Goal: Task Accomplishment & Management: Manage account settings

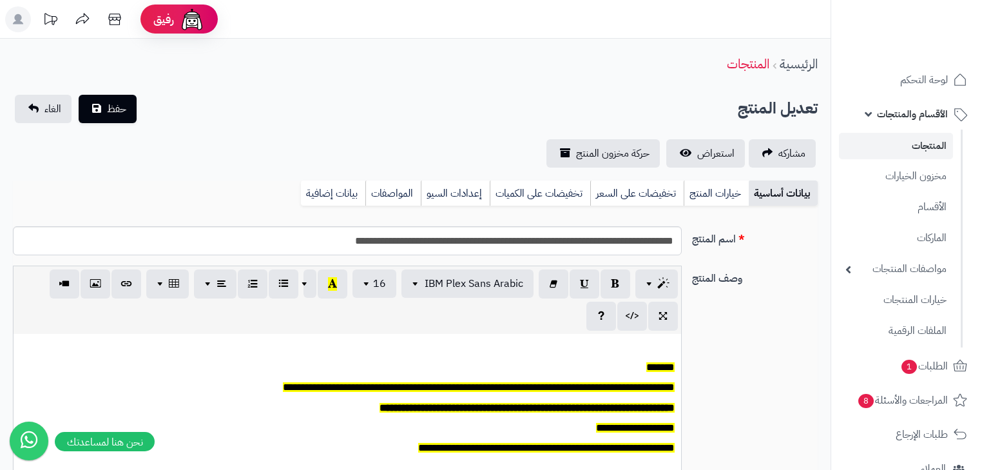
scroll to position [0, 8]
click at [726, 191] on link "خيارات المنتج" at bounding box center [716, 193] width 65 height 26
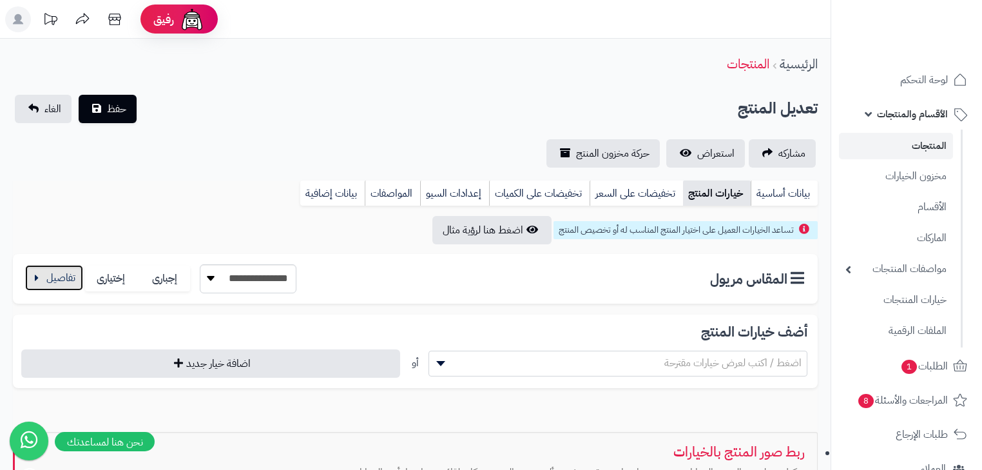
click at [57, 278] on button "button" at bounding box center [54, 278] width 58 height 26
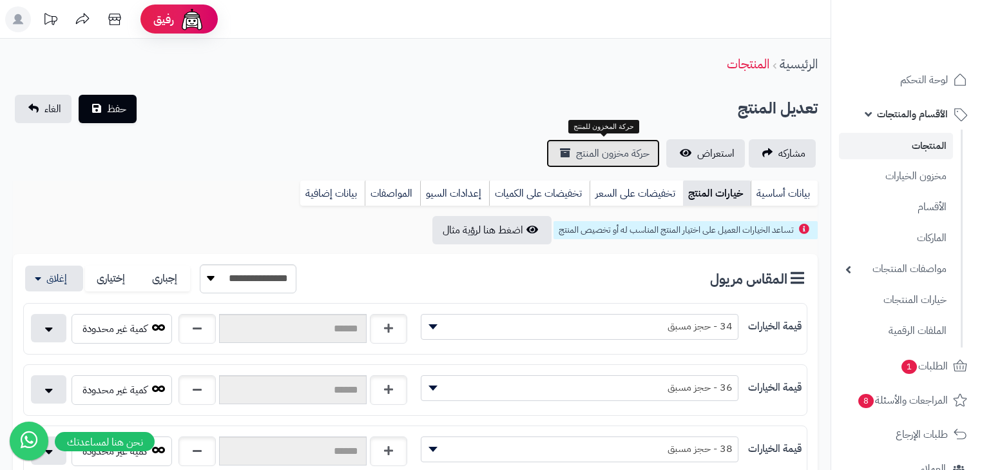
click at [648, 151] on span "حركة مخزون المنتج" at bounding box center [612, 153] width 73 height 15
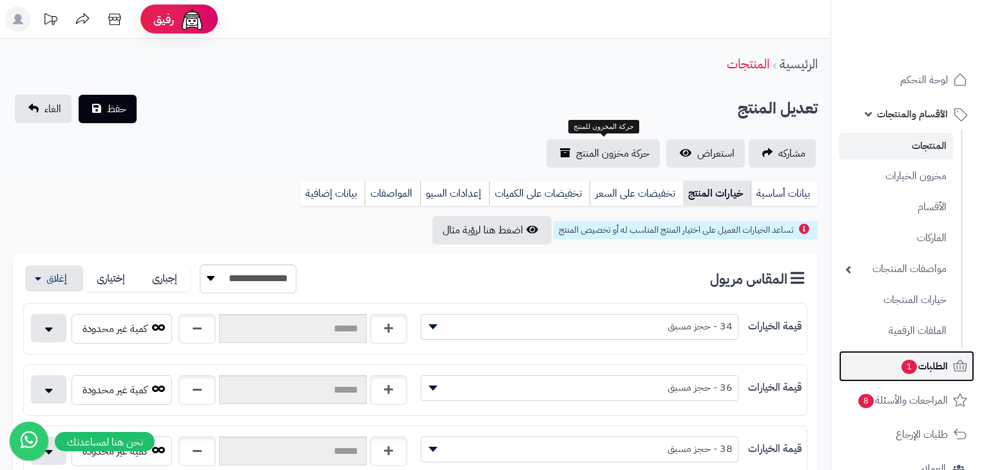
click at [931, 359] on span "الطلبات 1" at bounding box center [924, 366] width 48 height 18
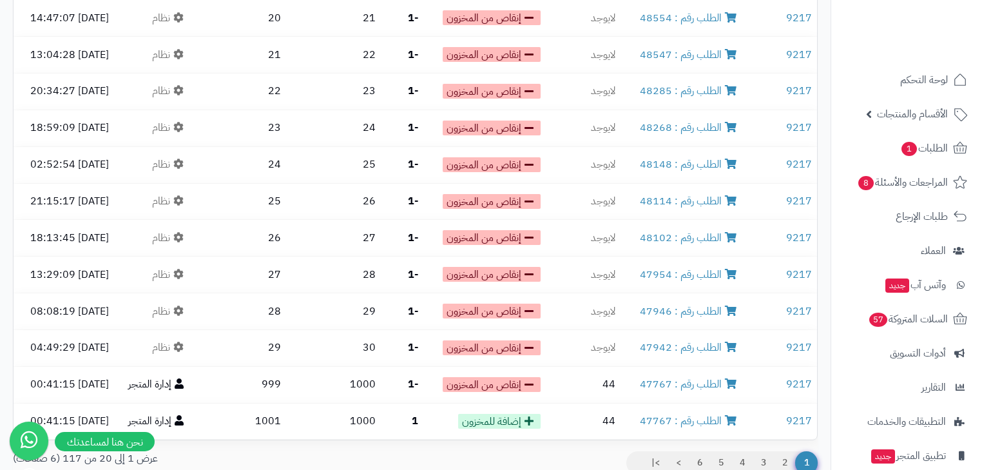
scroll to position [540, 0]
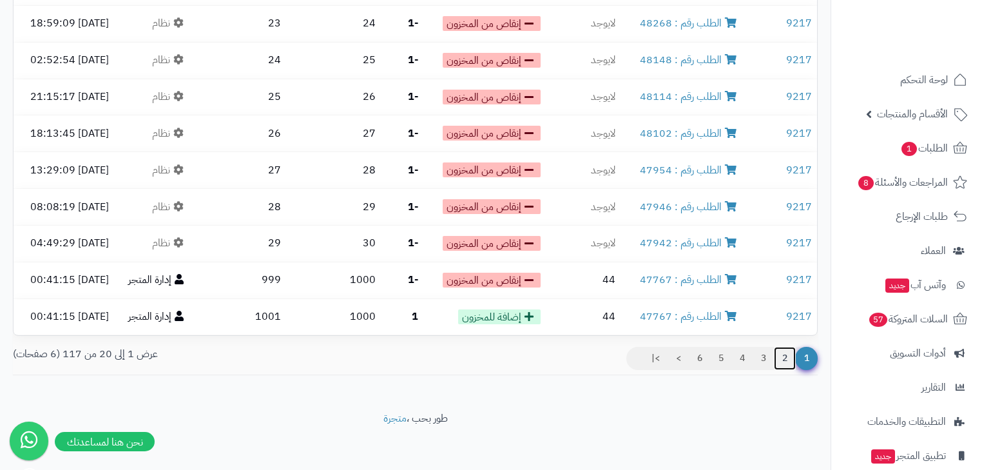
click at [783, 356] on link "2" at bounding box center [785, 358] width 22 height 23
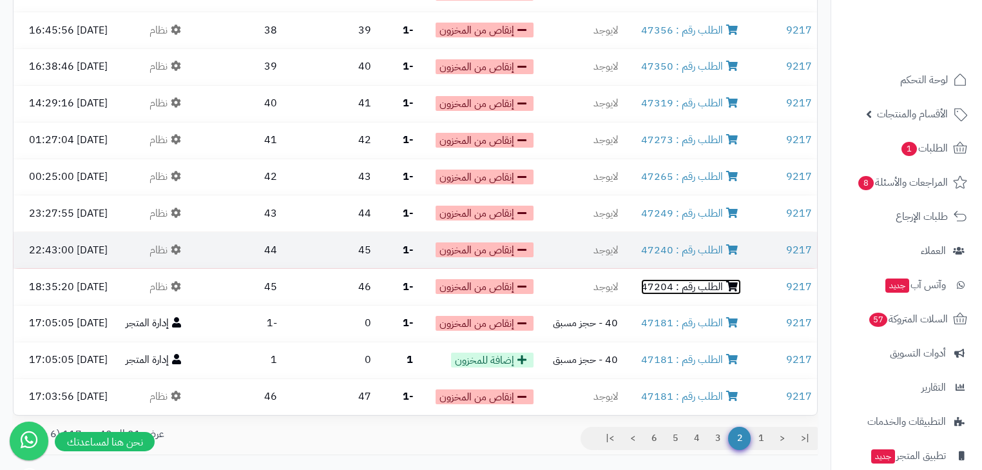
scroll to position [437, 0]
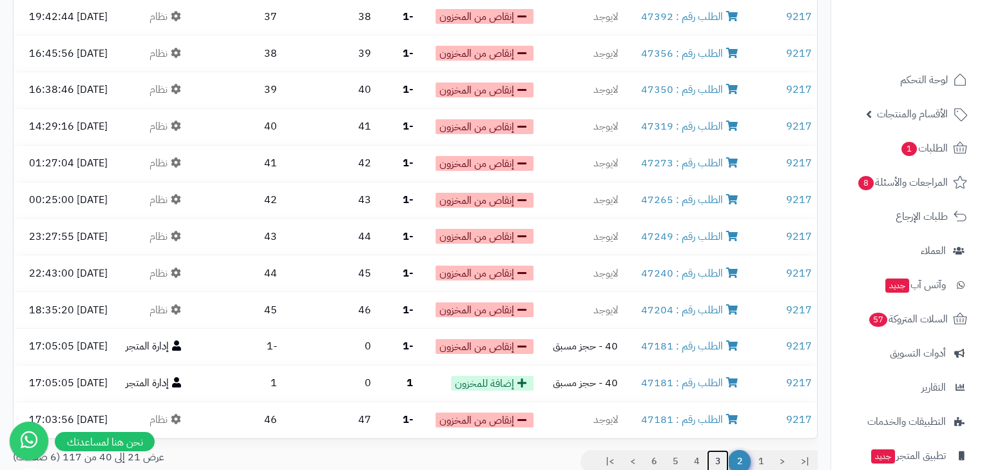
click at [719, 460] on link "3" at bounding box center [718, 461] width 22 height 23
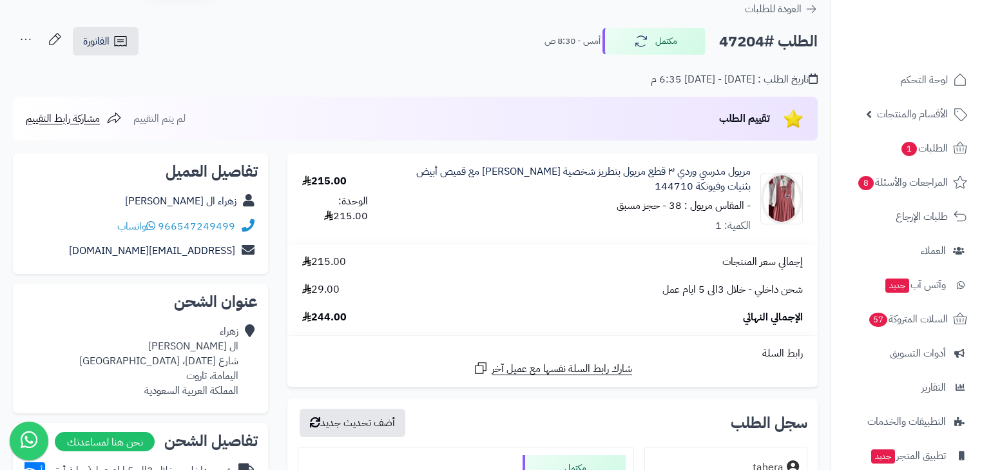
scroll to position [52, 0]
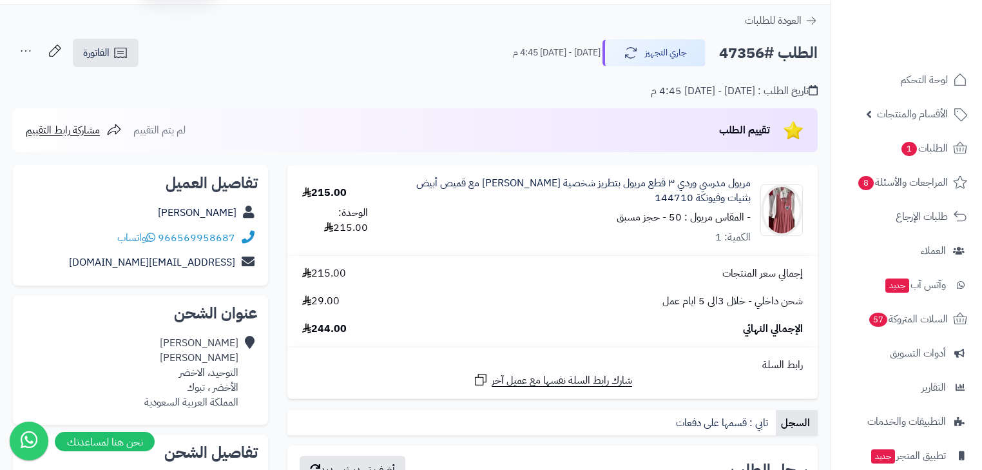
scroll to position [52, 0]
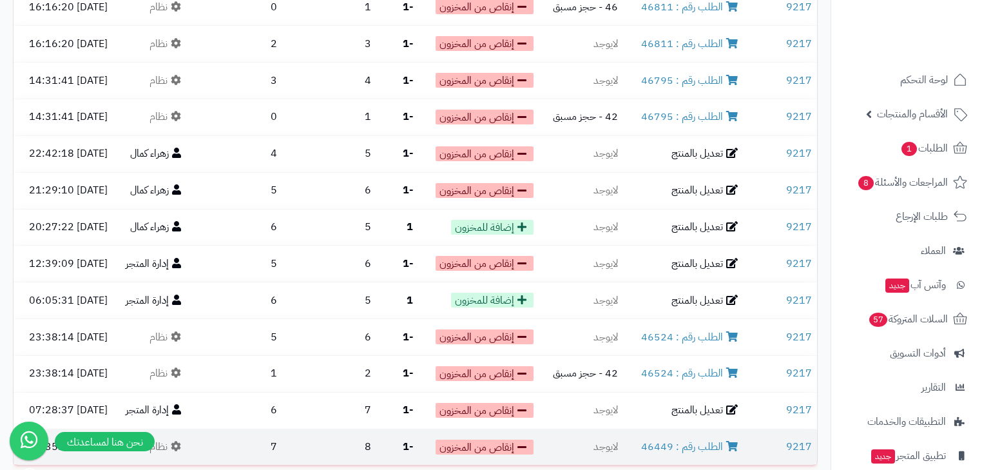
scroll to position [540, 0]
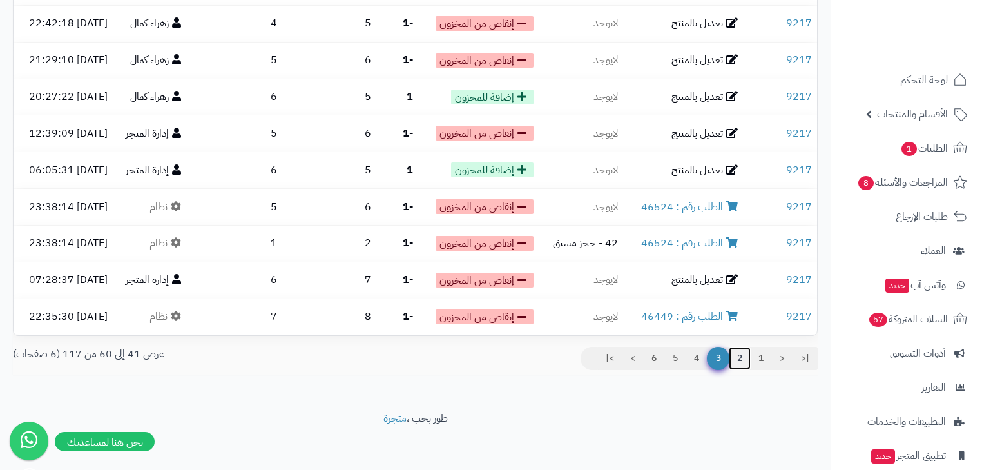
click at [739, 347] on link "2" at bounding box center [740, 358] width 22 height 23
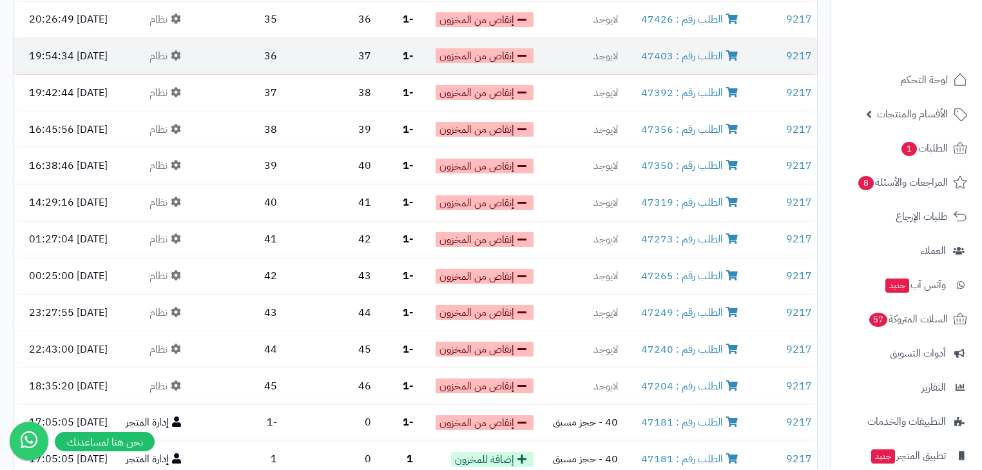
scroll to position [540, 0]
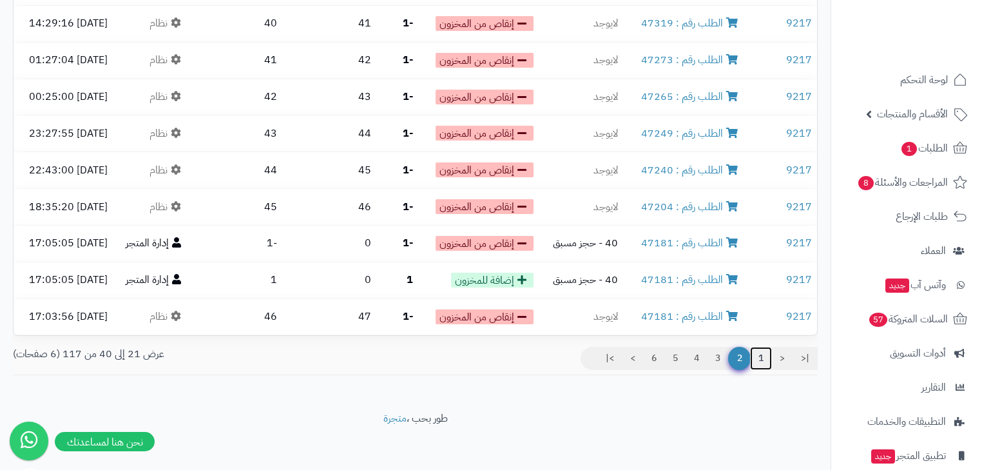
click at [755, 354] on link "1" at bounding box center [761, 358] width 22 height 23
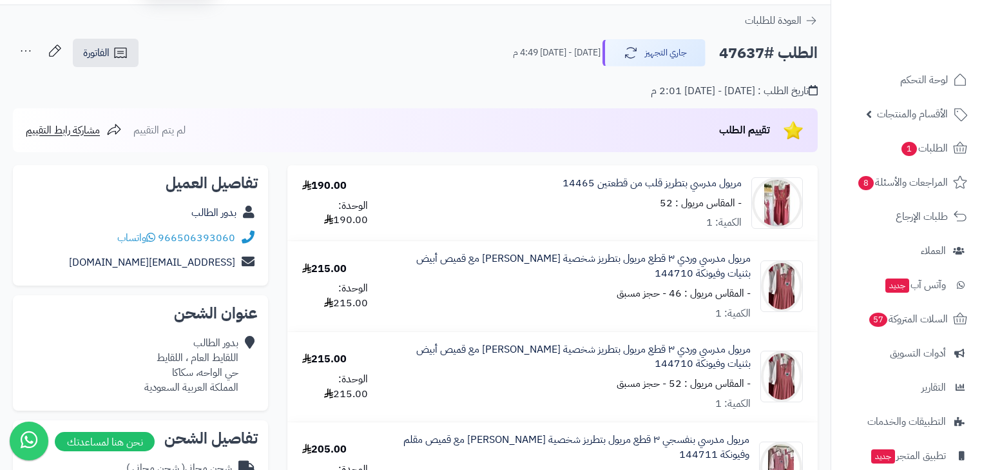
scroll to position [52, 0]
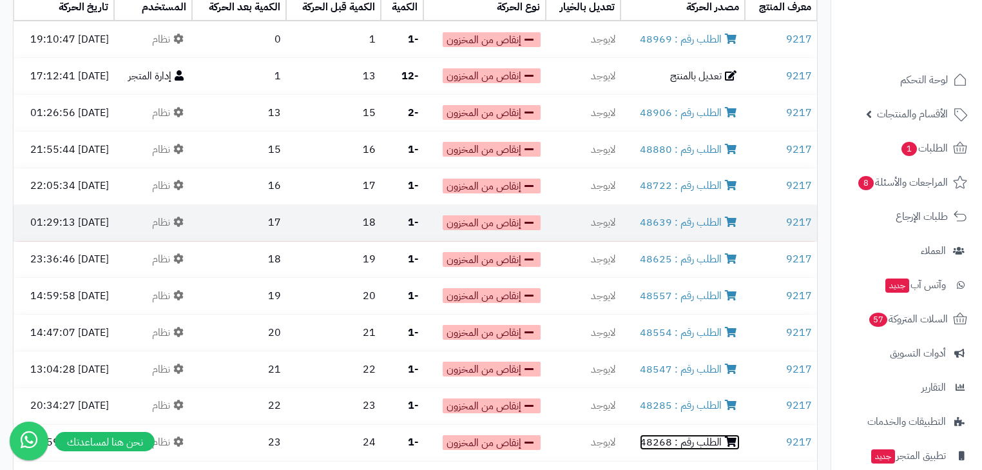
scroll to position [76, 0]
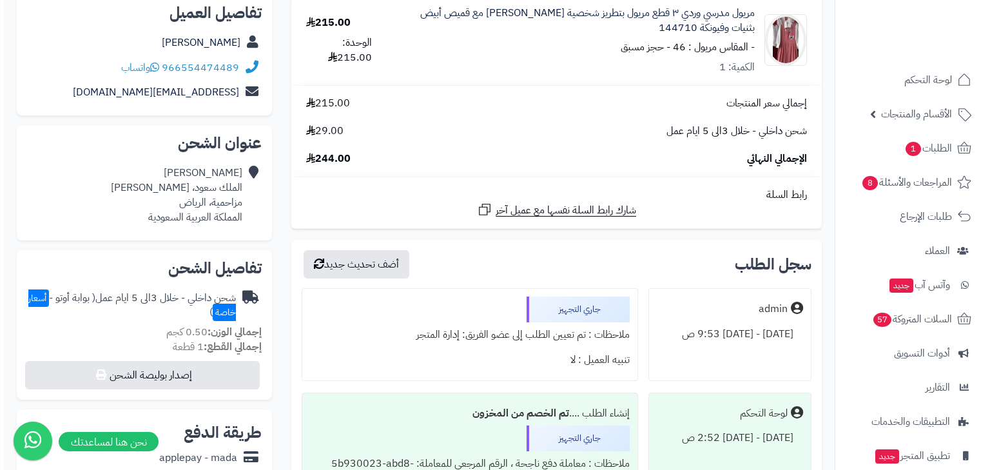
scroll to position [258, 0]
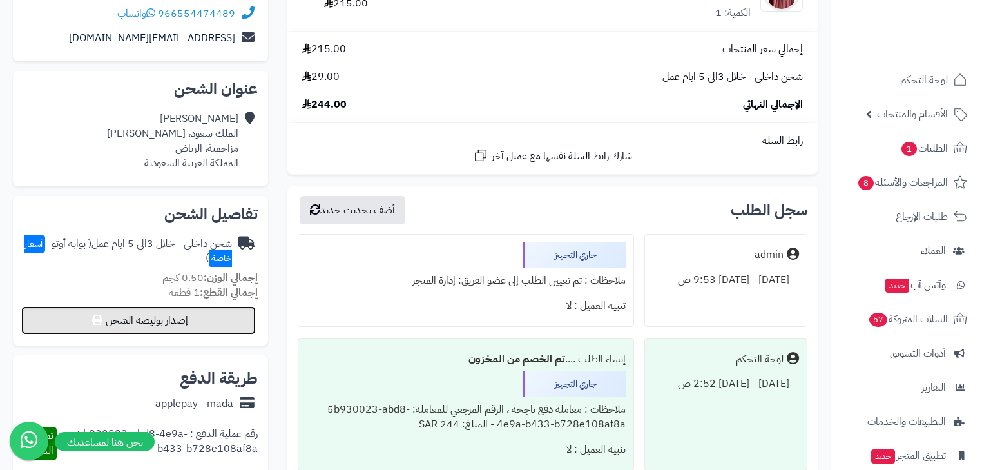
click at [250, 307] on button "إصدار بوليصة الشحن" at bounding box center [138, 320] width 235 height 28
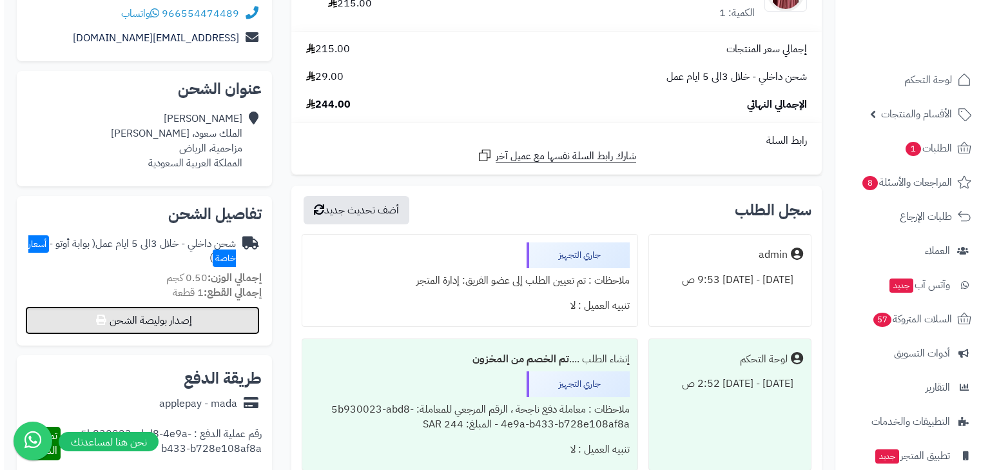
select select "***"
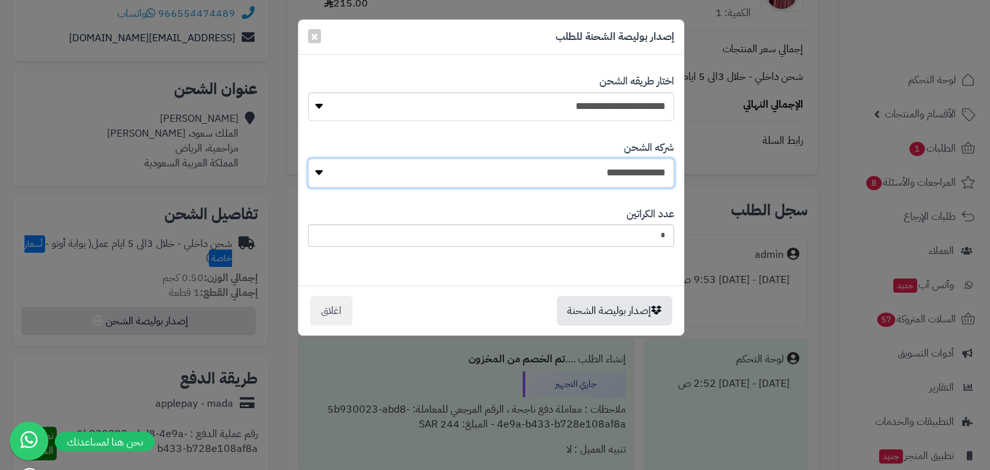
click at [626, 170] on select "**********" at bounding box center [491, 173] width 366 height 29
select select "****"
click at [311, 159] on select "**********" at bounding box center [491, 173] width 366 height 29
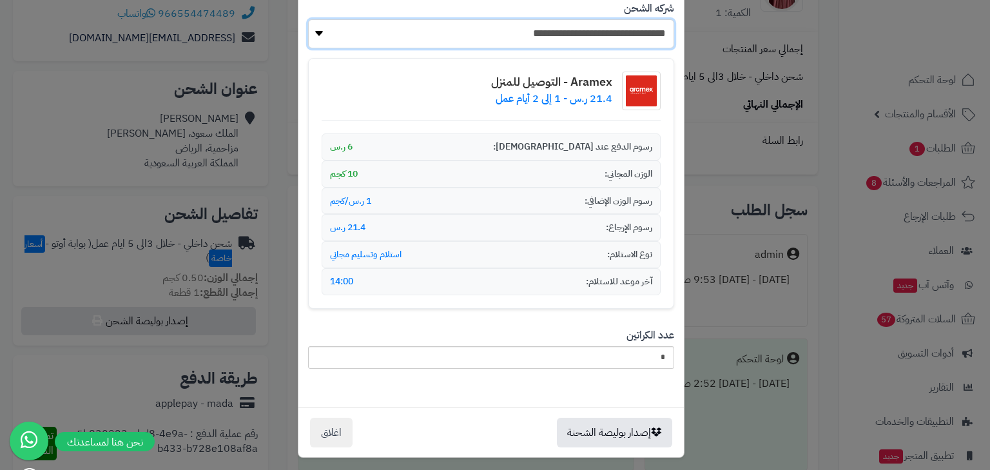
scroll to position [144, 0]
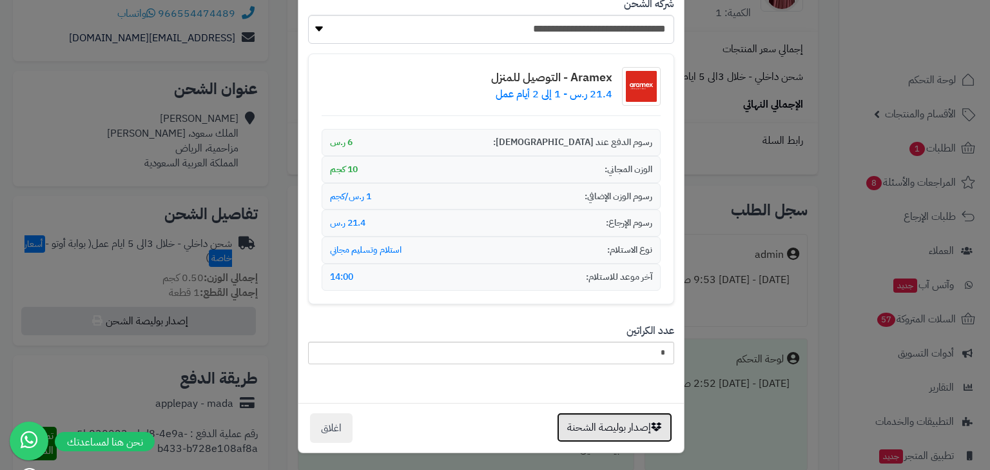
click at [623, 432] on button "إصدار بوليصة الشحنة" at bounding box center [614, 427] width 115 height 30
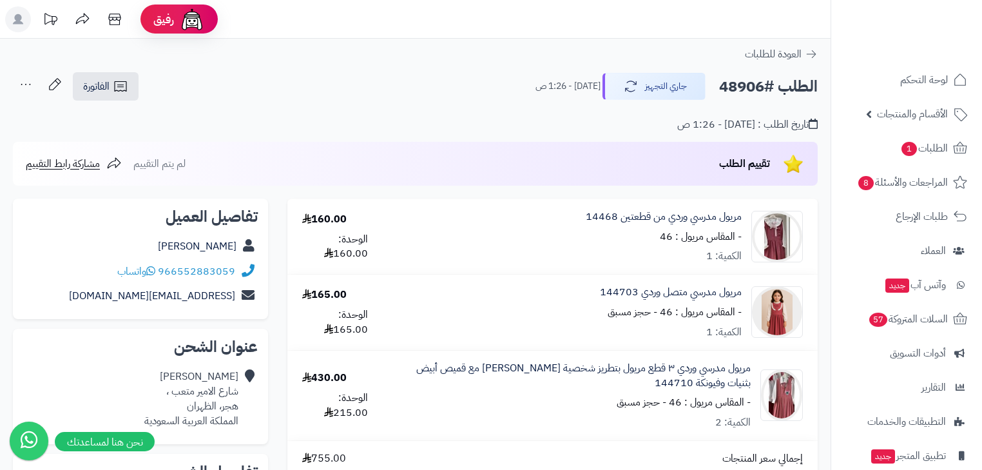
scroll to position [52, 0]
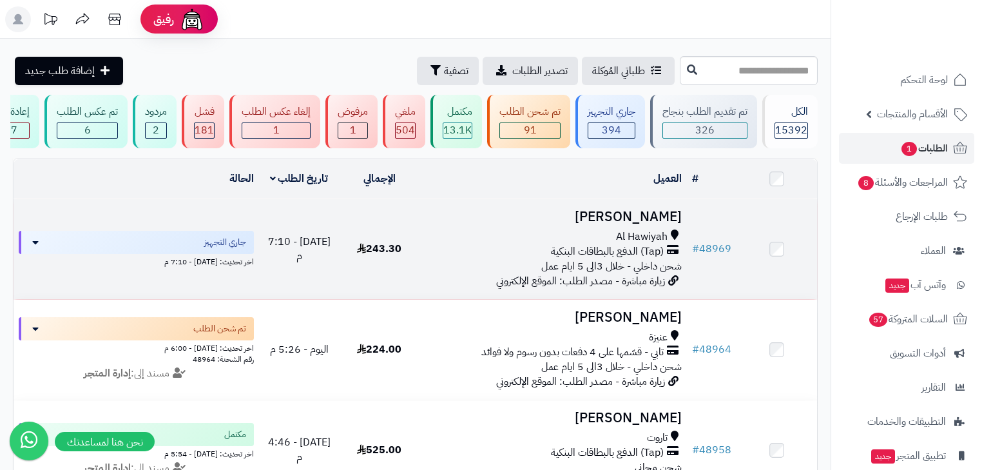
click at [616, 259] on span "(Tap) الدفع بالبطاقات البنكية" at bounding box center [607, 251] width 113 height 15
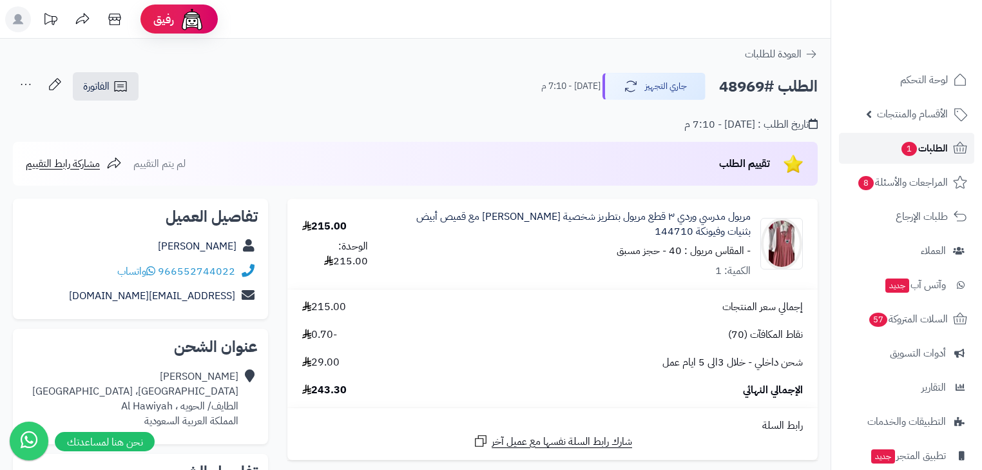
click at [893, 149] on link "الطلبات 1" at bounding box center [906, 148] width 135 height 31
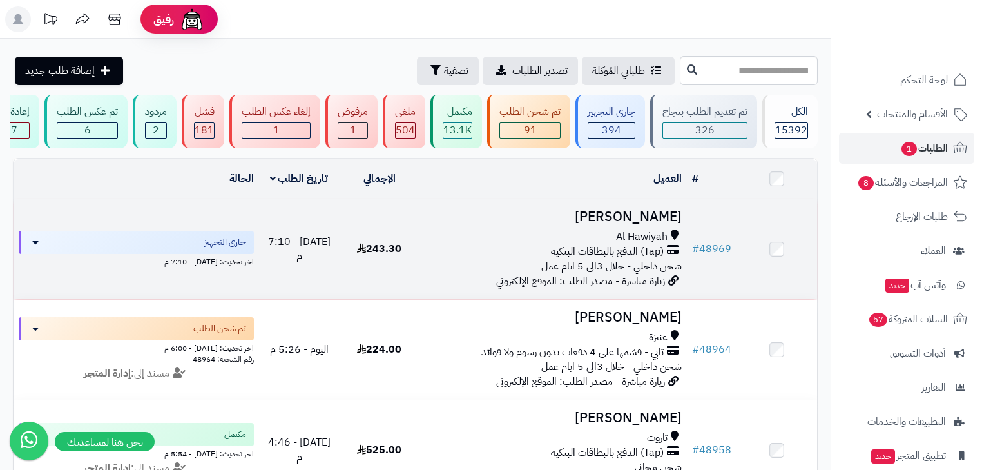
click at [699, 210] on td "# 48969" at bounding box center [712, 249] width 50 height 100
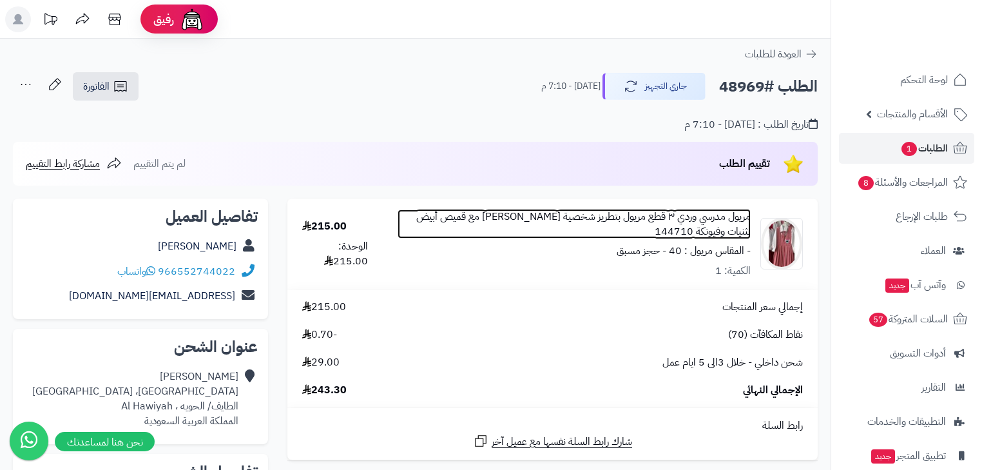
click at [704, 226] on link "مريول مدرسي وردي ٣ قطع مريول بتطريز شخصية ستيتش مع قميص أبيض بثنيات وفيونكة 144…" at bounding box center [574, 224] width 353 height 30
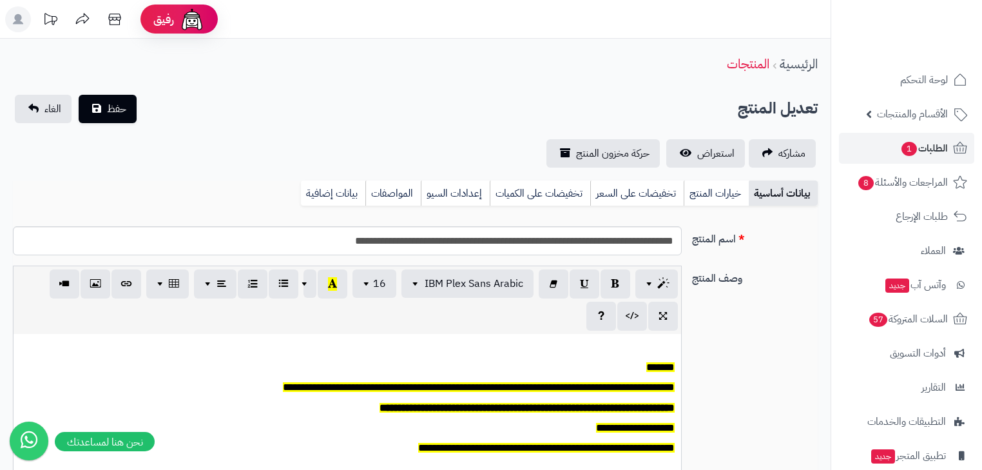
scroll to position [0, 8]
click at [642, 162] on link "حركة مخزون المنتج" at bounding box center [603, 153] width 113 height 28
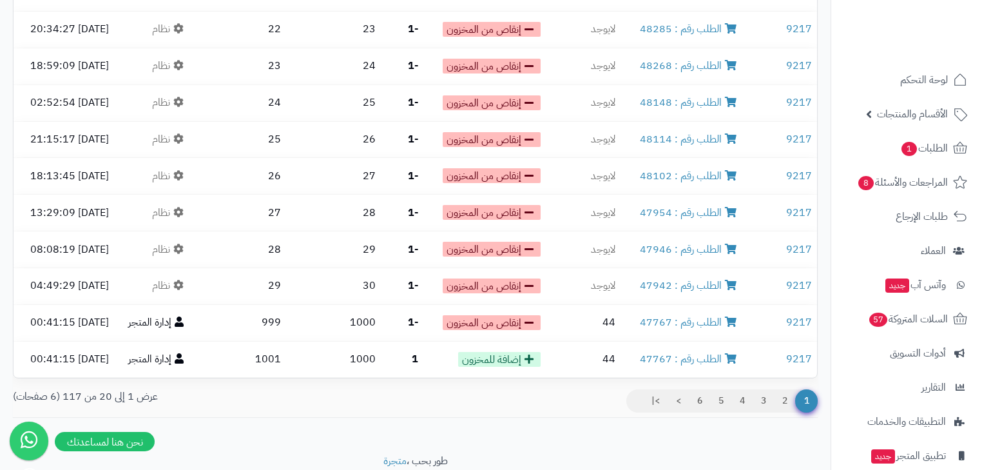
scroll to position [540, 0]
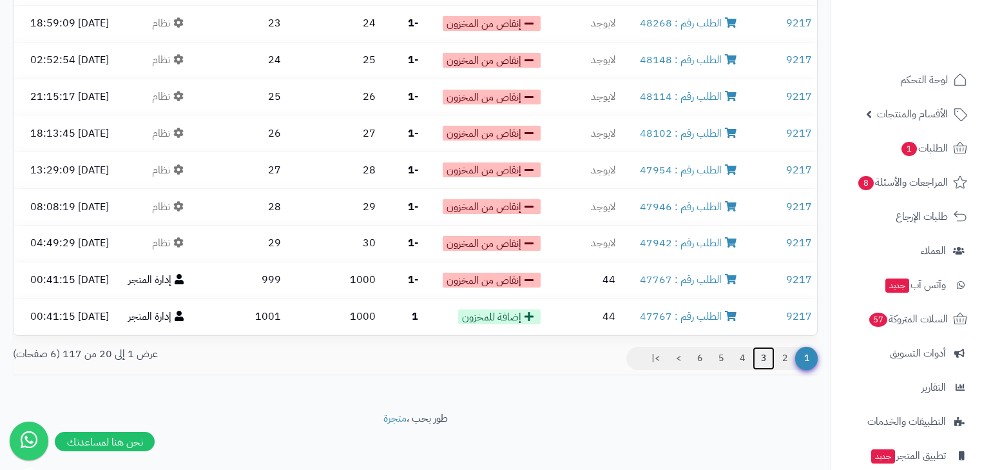
click at [761, 356] on link "3" at bounding box center [764, 358] width 22 height 23
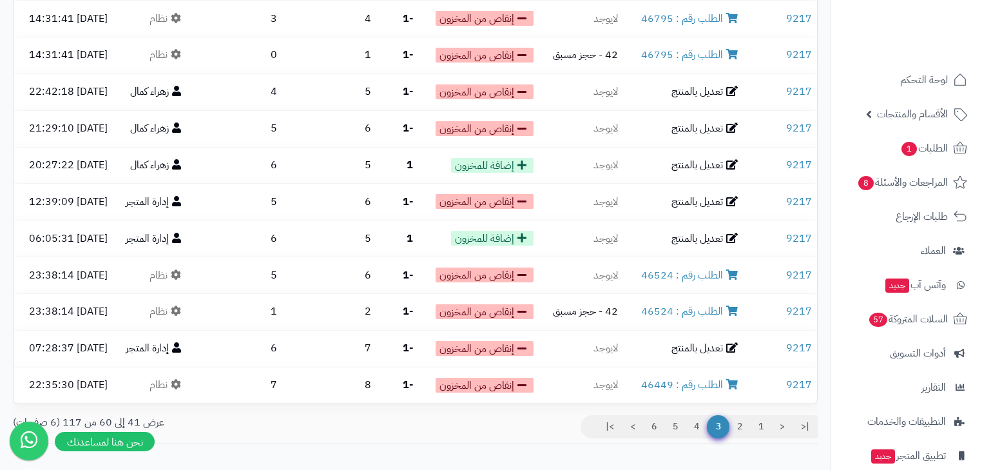
scroll to position [540, 0]
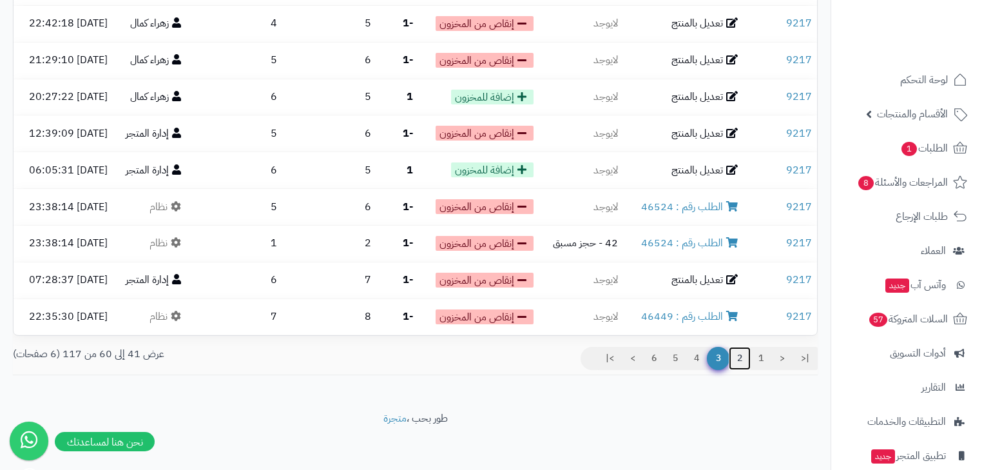
click at [744, 347] on link "2" at bounding box center [740, 358] width 22 height 23
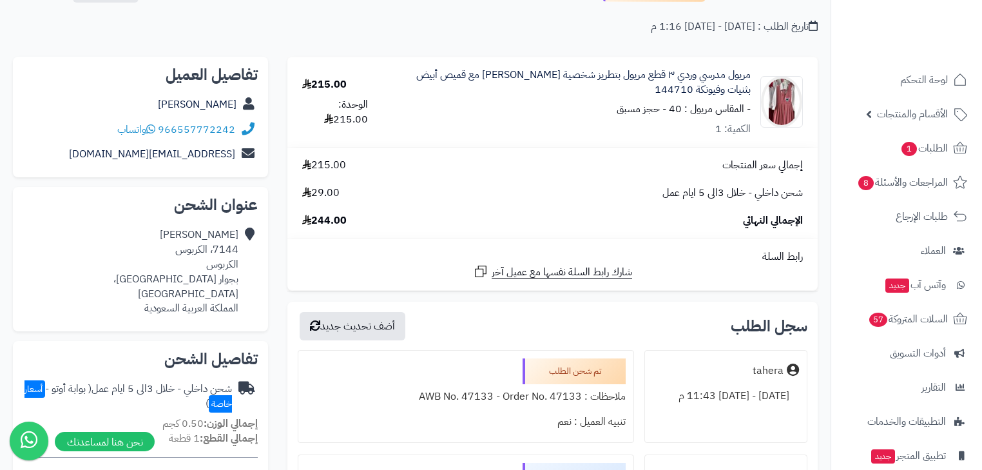
scroll to position [103, 0]
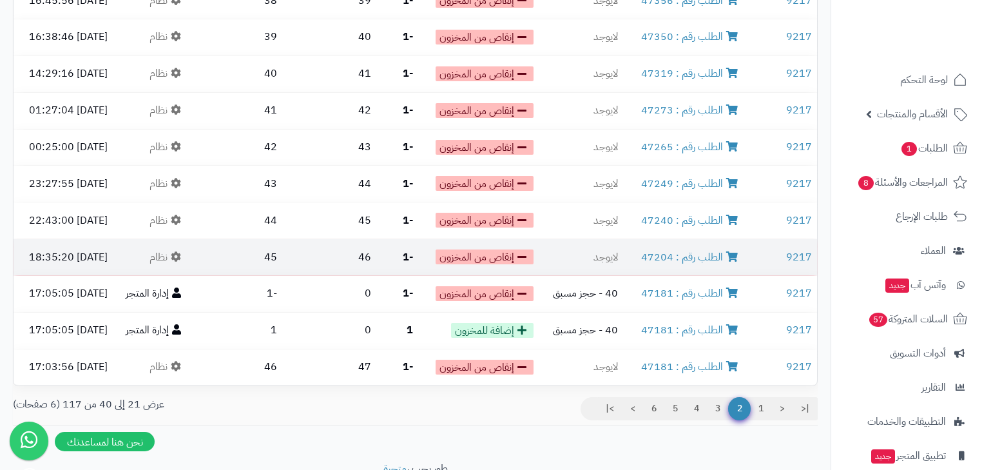
scroll to position [540, 0]
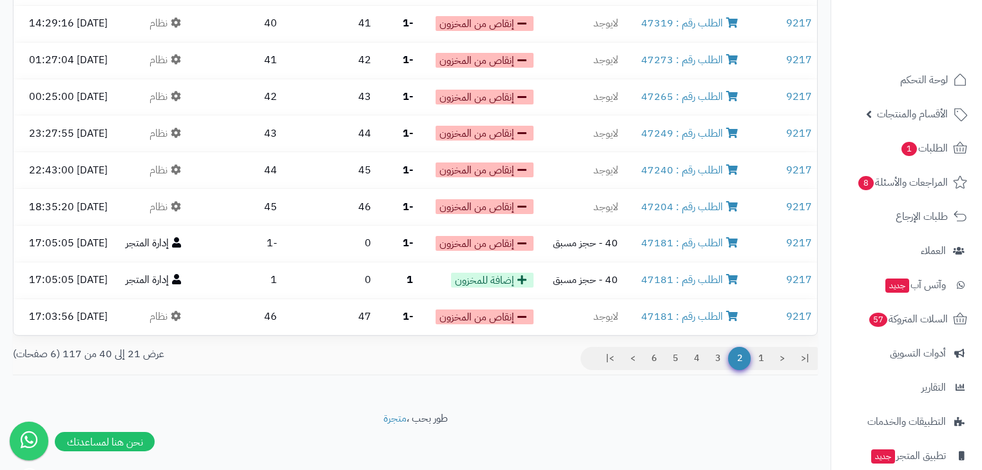
drag, startPoint x: 677, startPoint y: 278, endPoint x: 683, endPoint y: 403, distance: 125.2
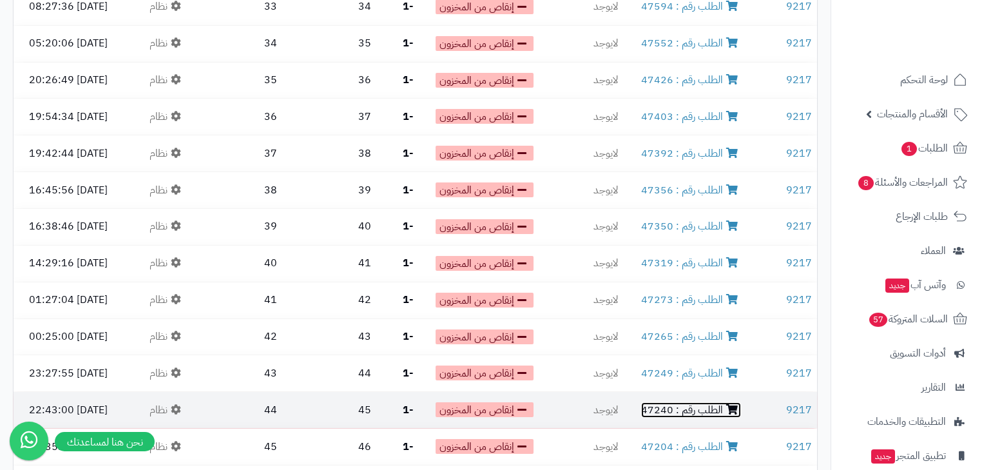
scroll to position [282, 0]
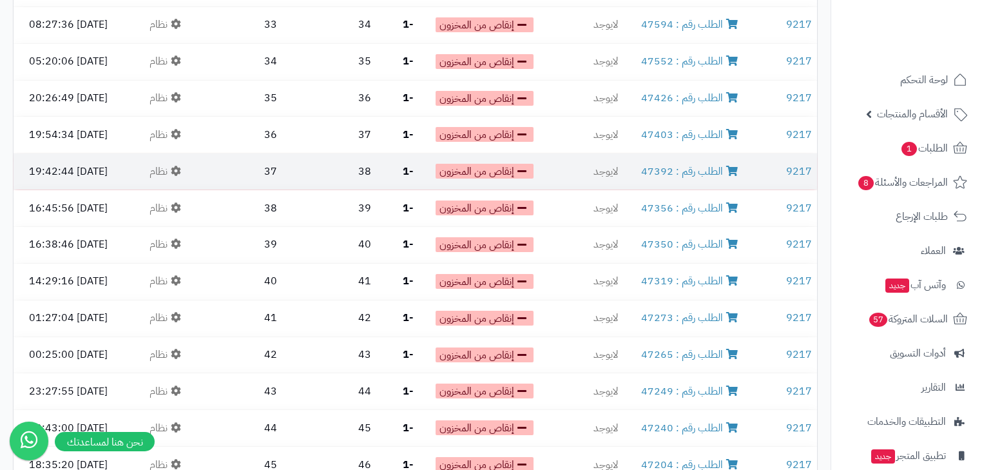
drag, startPoint x: 682, startPoint y: 170, endPoint x: 670, endPoint y: 176, distance: 13.6
click at [670, 176] on td "الطلب رقم : 47392" at bounding box center [684, 171] width 123 height 36
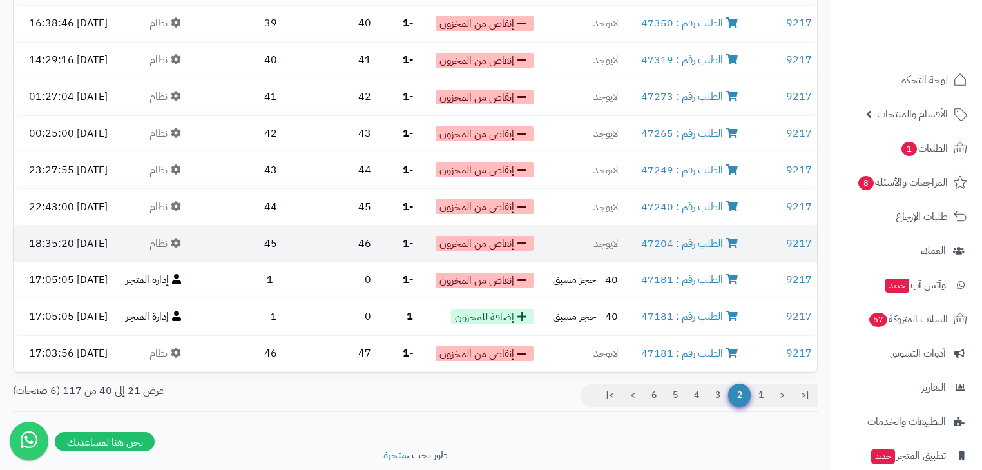
scroll to position [540, 0]
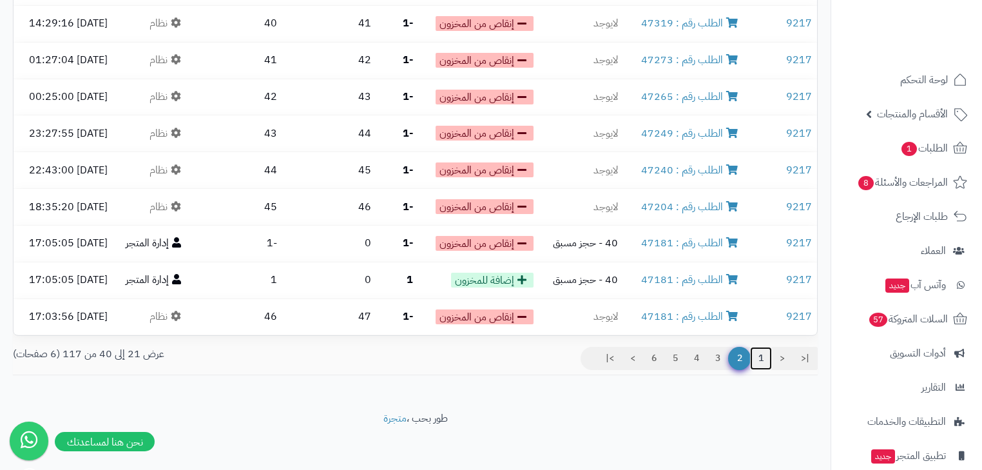
click at [757, 348] on link "1" at bounding box center [761, 358] width 22 height 23
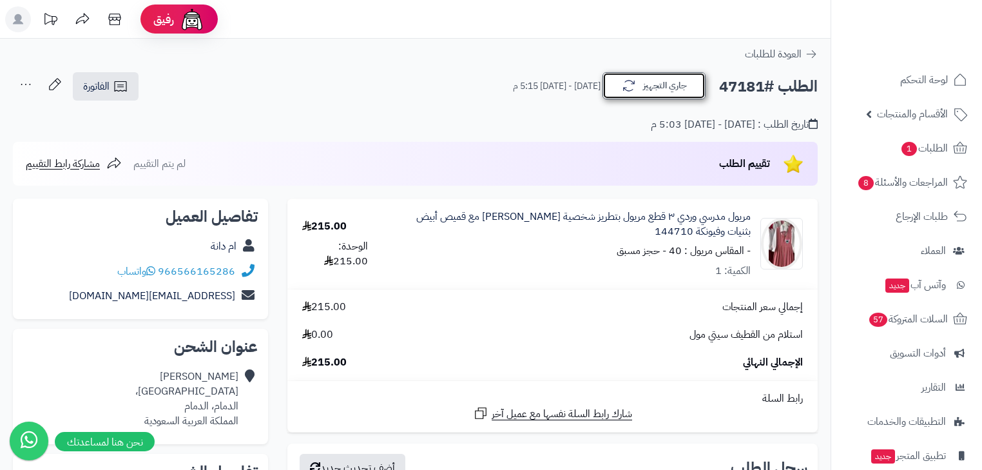
click at [652, 88] on button "جاري التجهيز" at bounding box center [654, 85] width 103 height 27
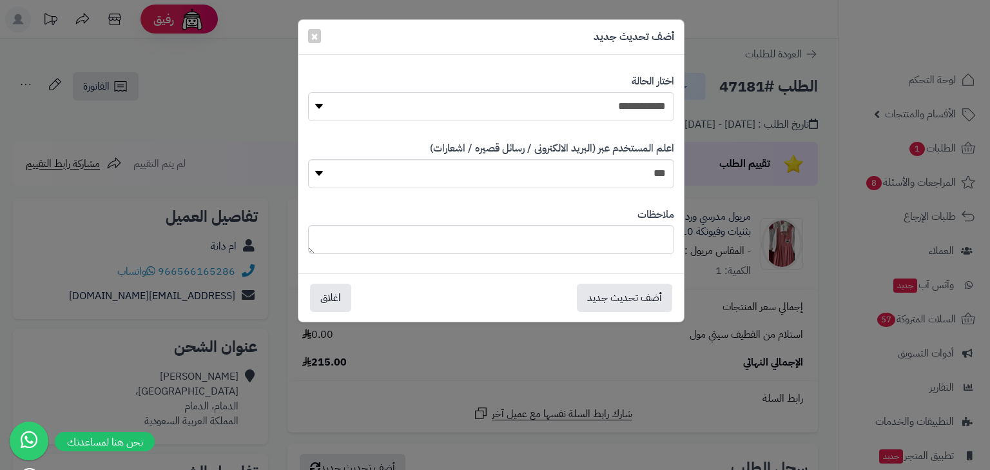
click at [646, 117] on select "**********" at bounding box center [491, 106] width 366 height 29
select select "*"
click at [308, 92] on select "**********" at bounding box center [491, 106] width 366 height 29
click at [614, 300] on button "أضف تحديث جديد" at bounding box center [624, 297] width 95 height 28
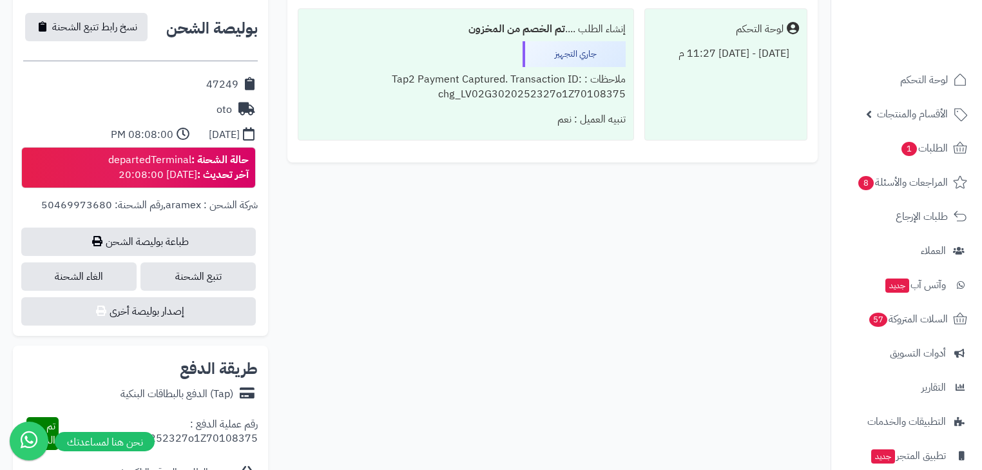
scroll to position [567, 0]
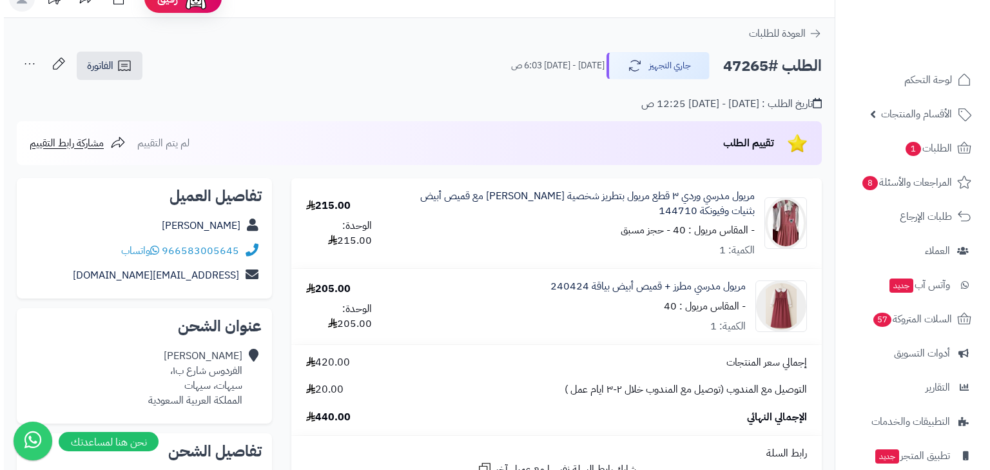
scroll to position [19, 0]
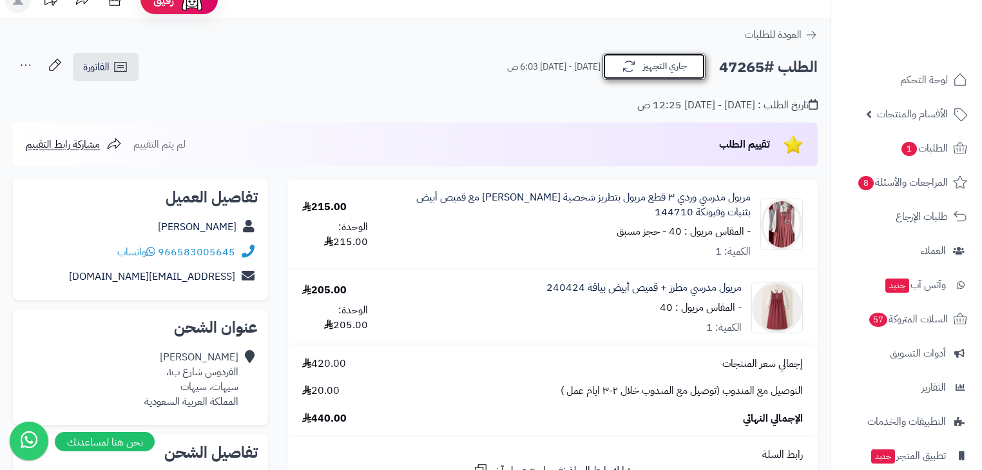
click at [688, 72] on button "جاري التجهيز" at bounding box center [654, 66] width 103 height 27
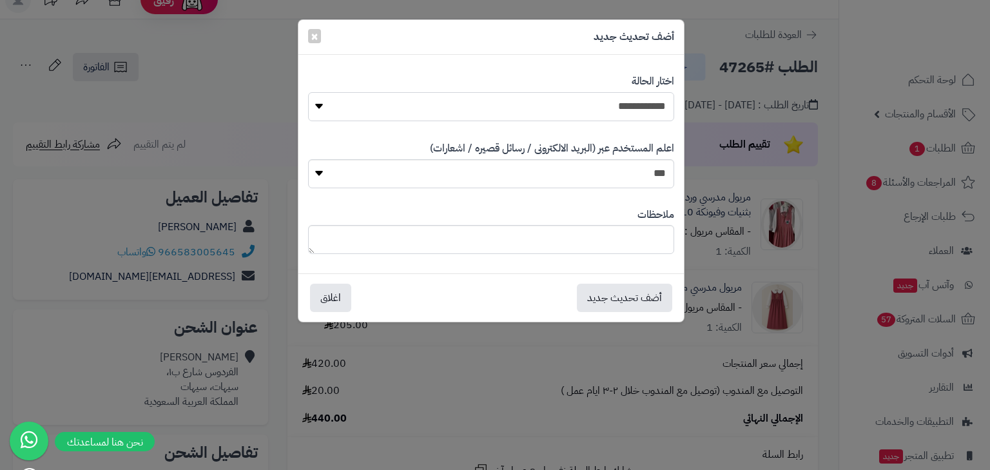
click at [663, 96] on select "**********" at bounding box center [491, 106] width 366 height 29
select select "*"
click at [308, 92] on select "**********" at bounding box center [491, 106] width 366 height 29
click at [645, 305] on button "أضف تحديث جديد" at bounding box center [624, 297] width 95 height 28
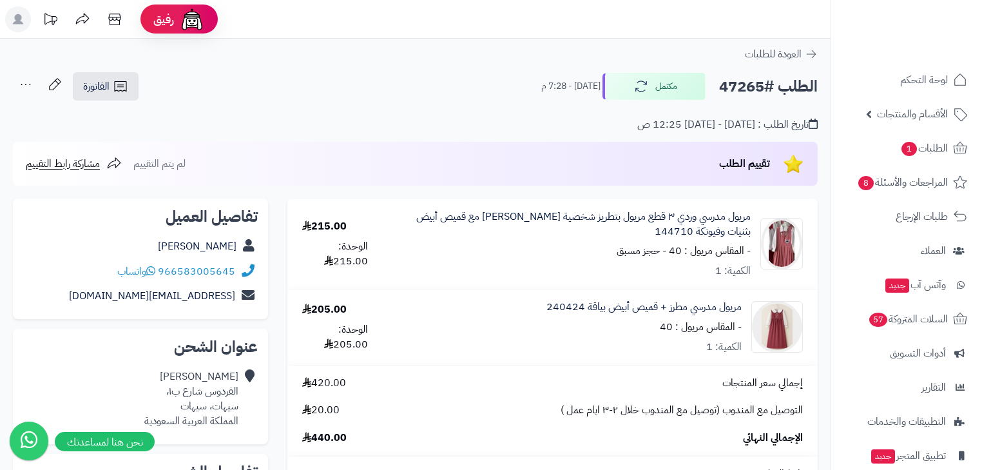
scroll to position [19, 0]
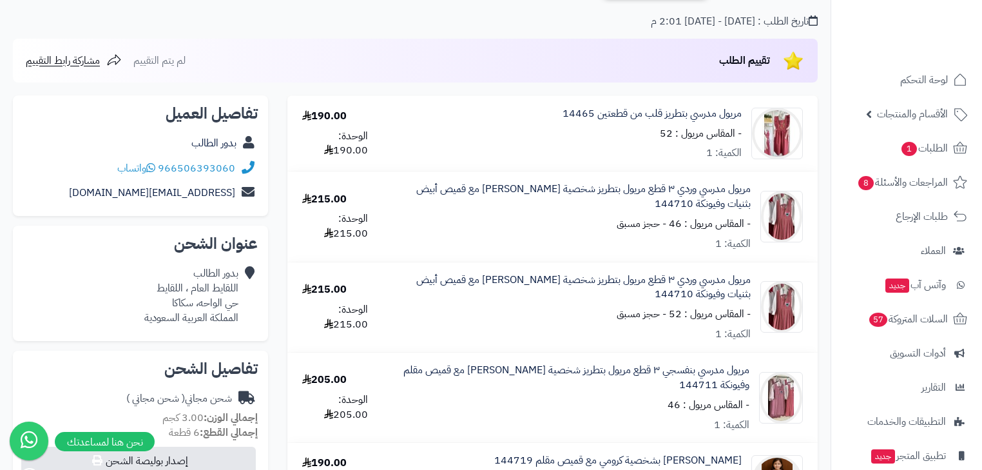
scroll to position [155, 0]
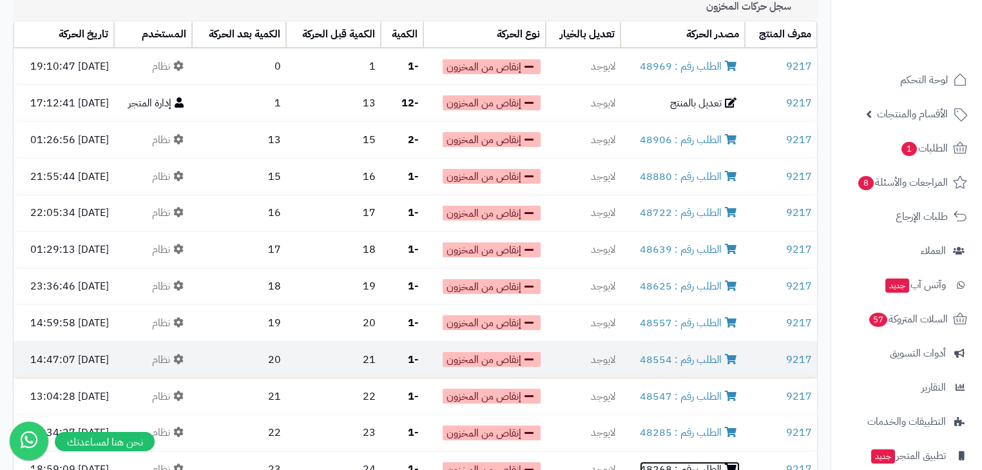
scroll to position [76, 0]
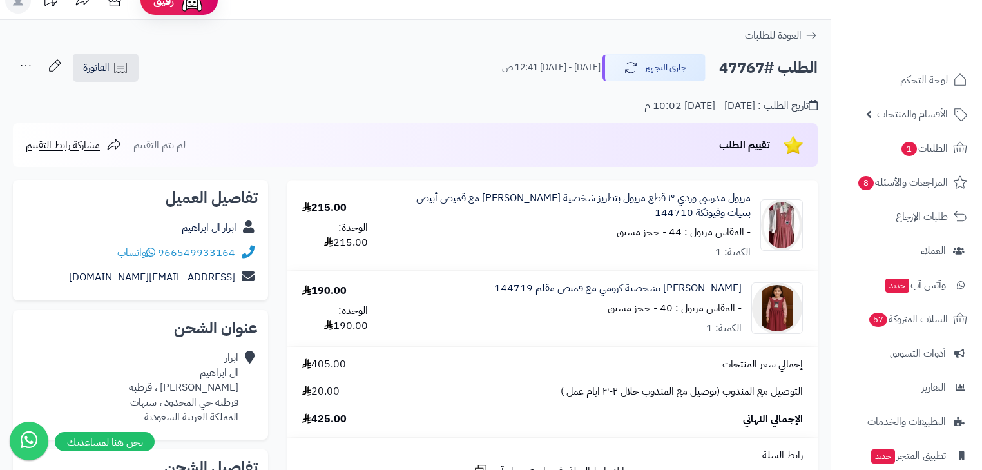
scroll to position [52, 0]
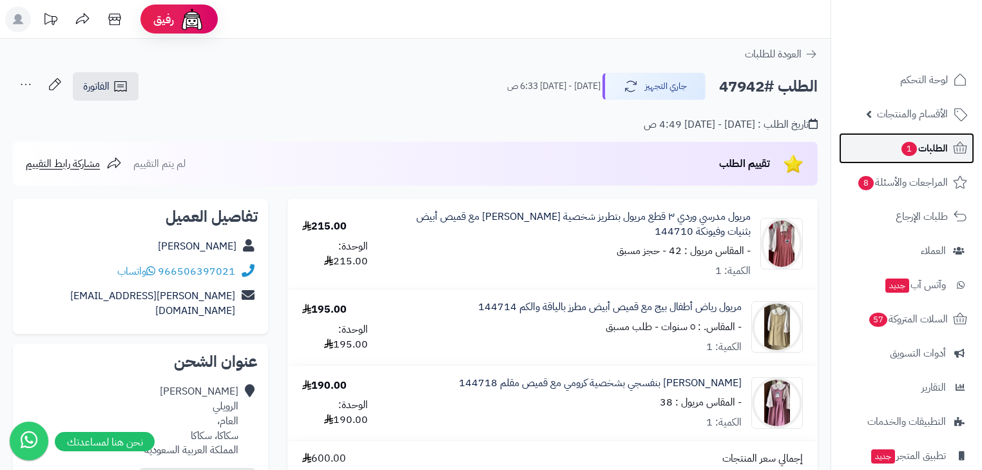
click at [910, 139] on link "الطلبات 1" at bounding box center [906, 148] width 135 height 31
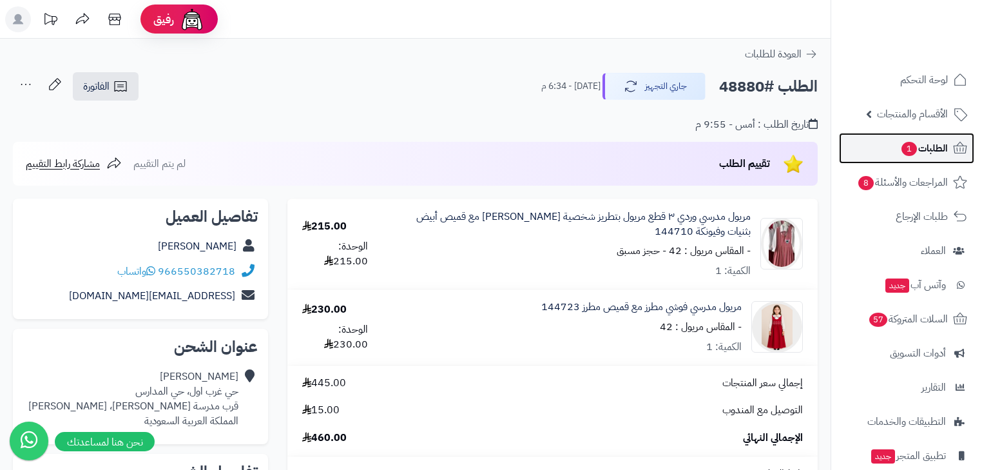
click at [954, 148] on icon at bounding box center [961, 148] width 14 height 12
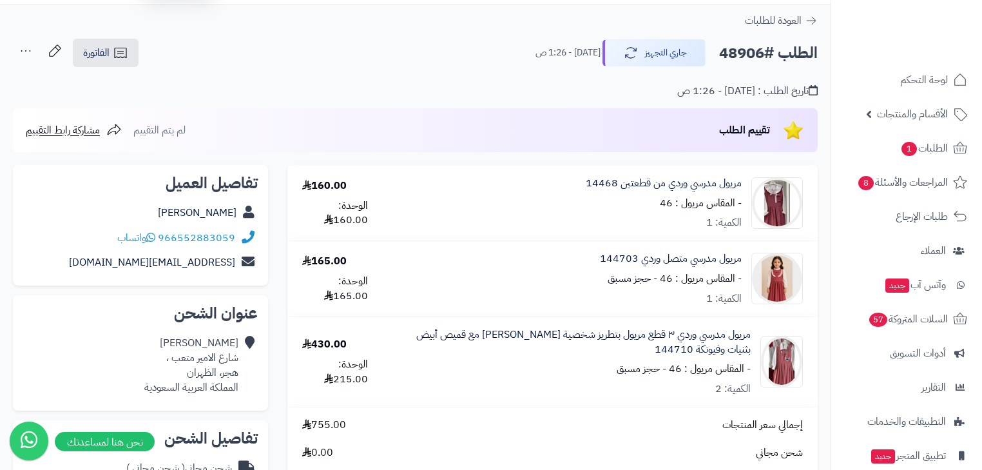
scroll to position [52, 0]
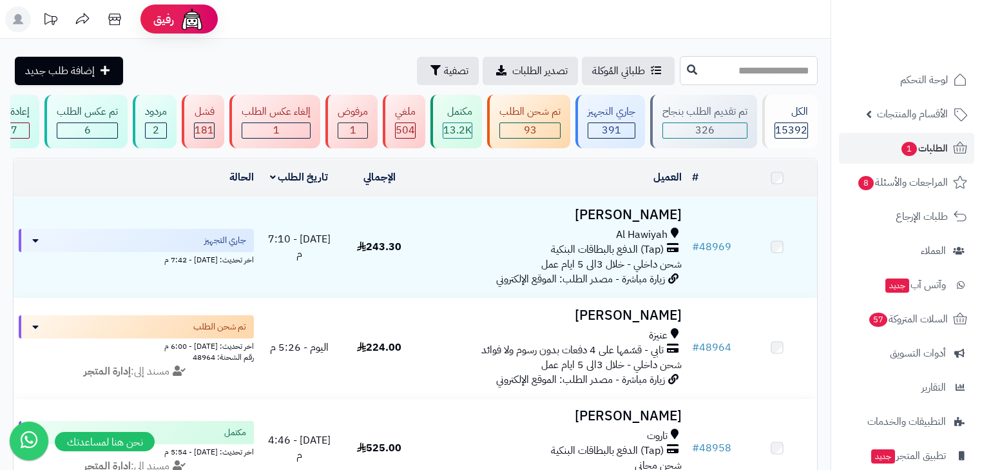
drag, startPoint x: 0, startPoint y: 0, endPoint x: 748, endPoint y: 75, distance: 751.4
click at [748, 75] on input "text" at bounding box center [749, 70] width 138 height 29
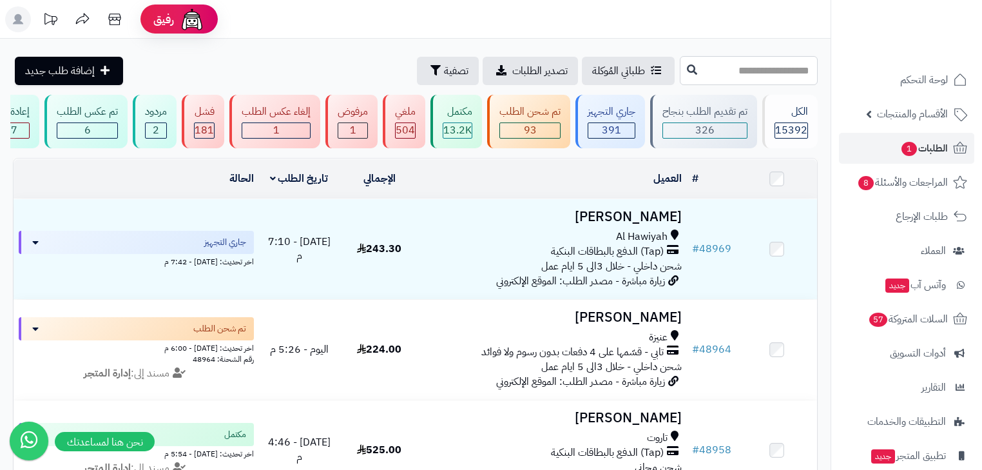
paste input "*****"
type input "*****"
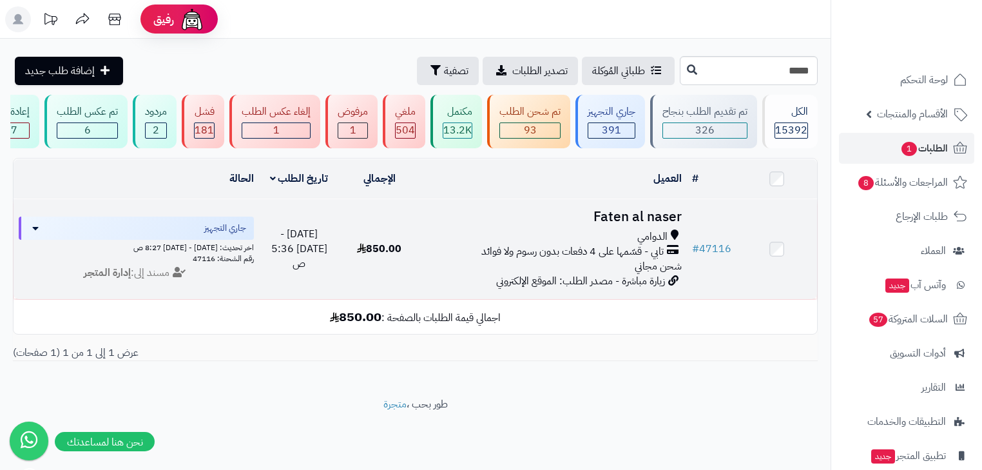
click at [623, 266] on div "الدوامي تابي - قسّمها على 4 دفعات بدون رسوم ولا فوائد شحن مجاني" at bounding box center [553, 251] width 257 height 44
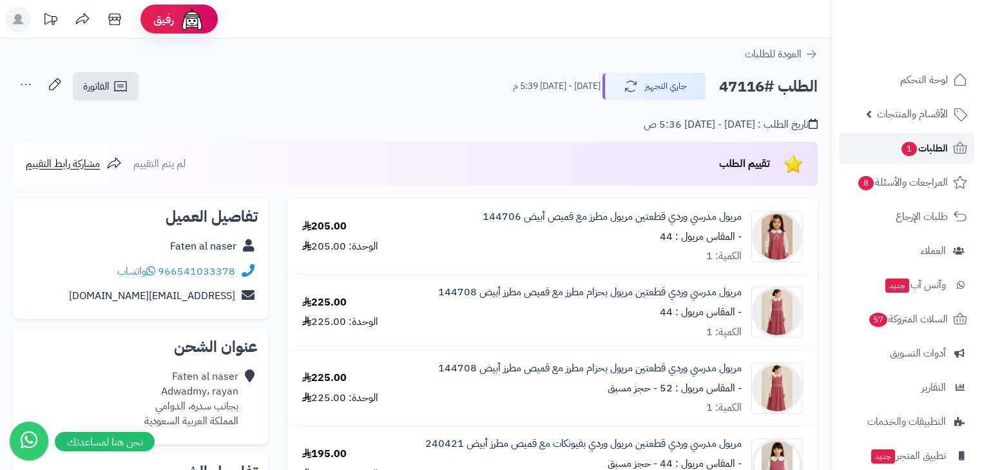
click at [926, 144] on span "الطلبات 1" at bounding box center [924, 148] width 48 height 18
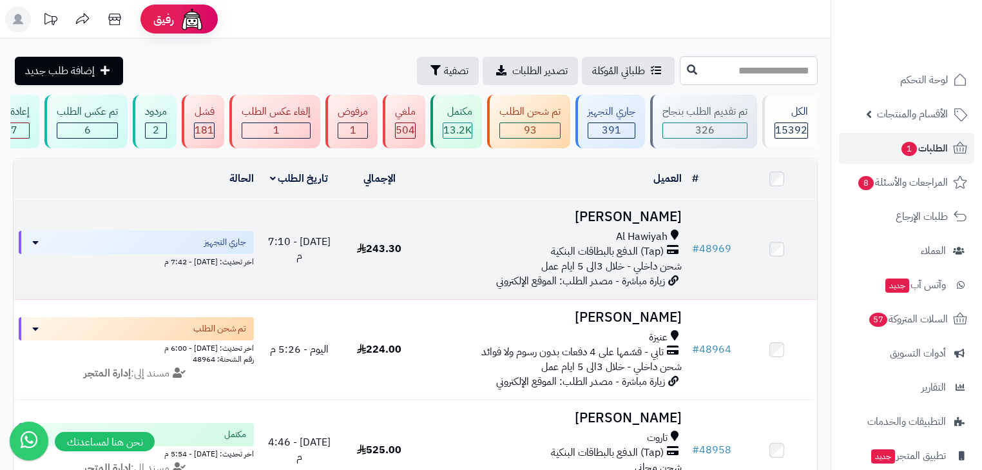
click at [654, 253] on span "(Tap) الدفع بالبطاقات البنكية" at bounding box center [607, 251] width 113 height 15
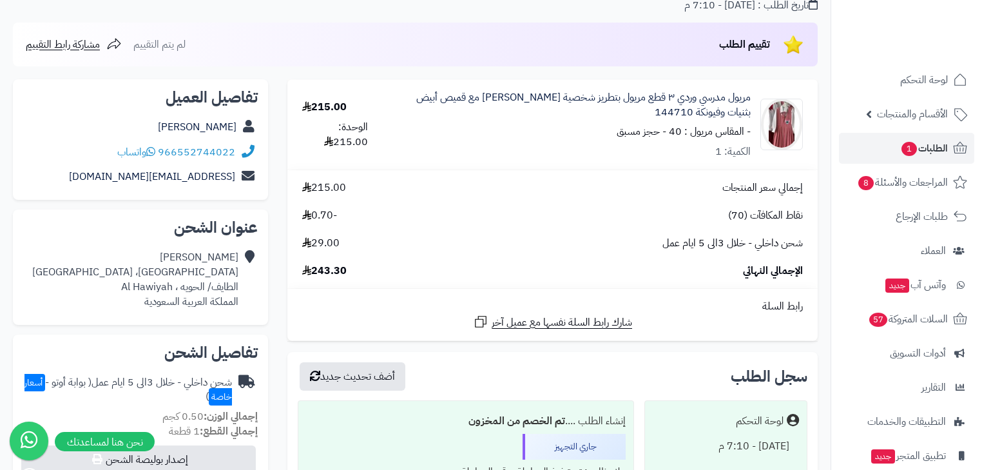
scroll to position [103, 0]
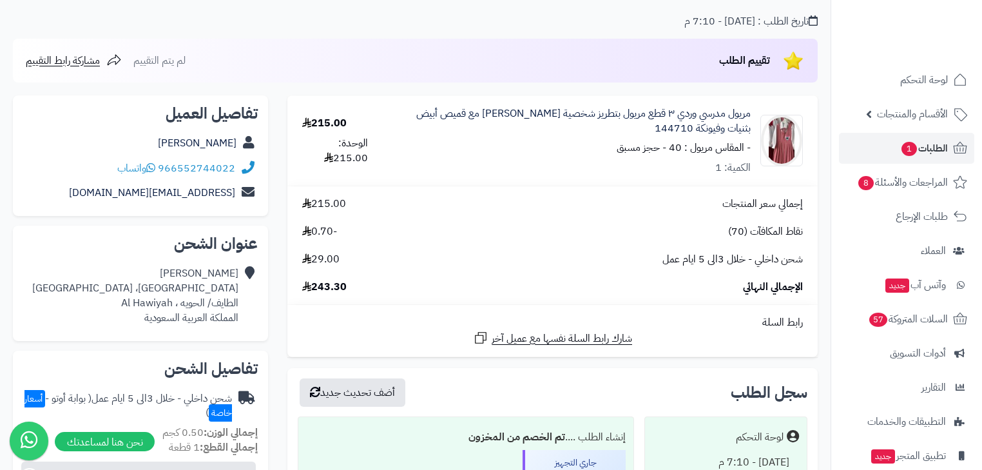
click at [913, 164] on ul "لوحة التحكم الأقسام والمنتجات المنتجات مخزون الخيارات الأقسام الماركات مواصفات …" at bounding box center [906, 301] width 151 height 475
click at [915, 156] on span "الطلبات 1" at bounding box center [924, 148] width 48 height 18
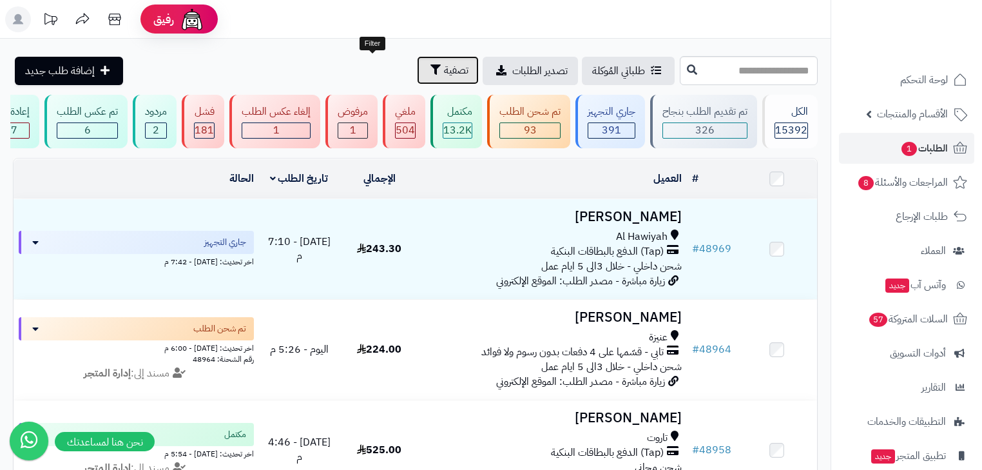
click at [431, 72] on icon "button" at bounding box center [436, 69] width 10 height 10
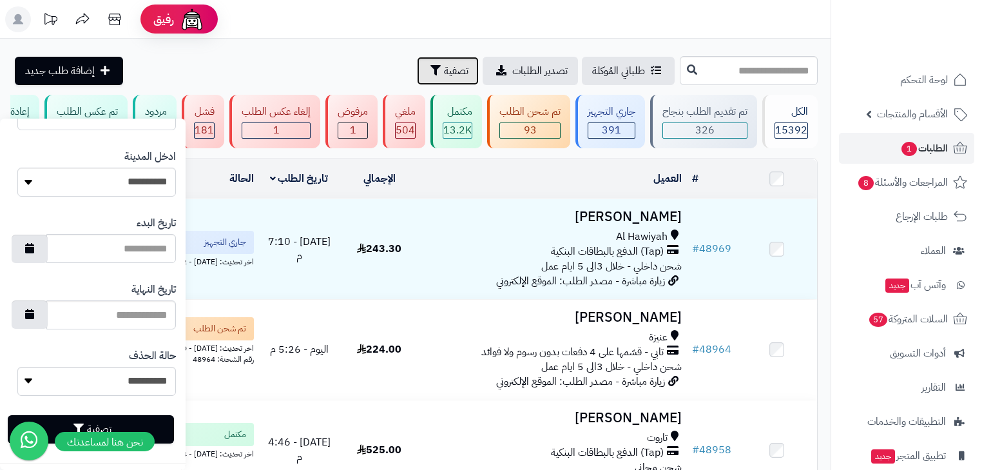
scroll to position [687, 0]
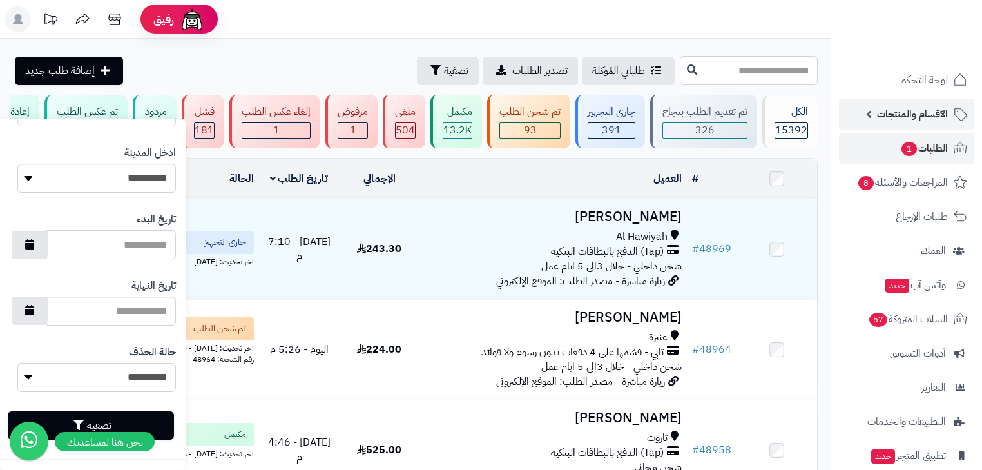
click at [893, 113] on span "الأقسام والمنتجات" at bounding box center [912, 114] width 71 height 18
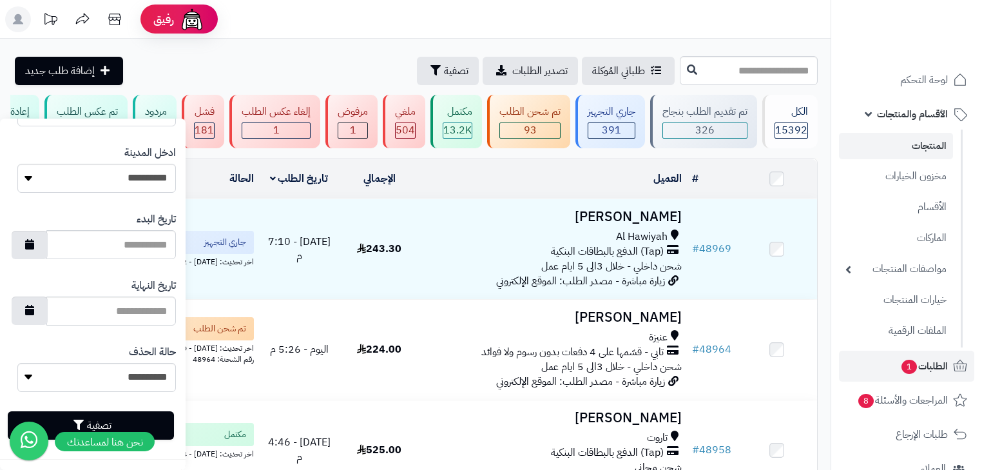
drag, startPoint x: 893, startPoint y: 131, endPoint x: 899, endPoint y: 137, distance: 7.8
click at [895, 133] on ul "المنتجات مخزون الخيارات الأقسام الماركات مواصفات المنتجات مواصفات المنتجات أنوا…" at bounding box center [896, 239] width 131 height 218
click at [900, 138] on link "المنتجات" at bounding box center [896, 146] width 114 height 26
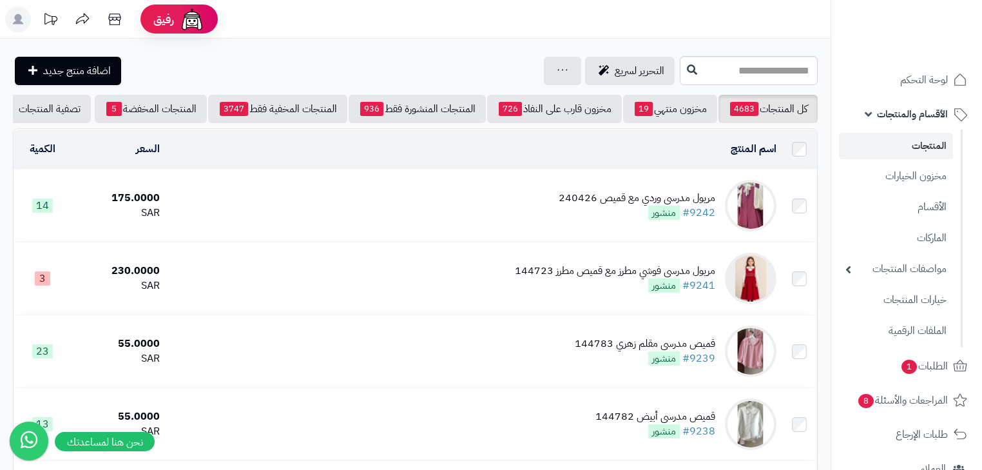
click at [654, 220] on span "منشور" at bounding box center [664, 213] width 32 height 14
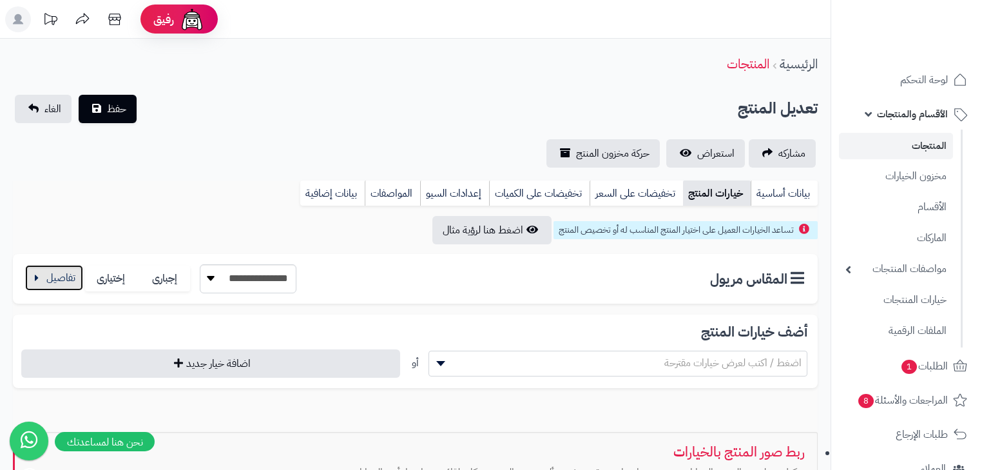
click at [57, 287] on button "button" at bounding box center [54, 278] width 58 height 26
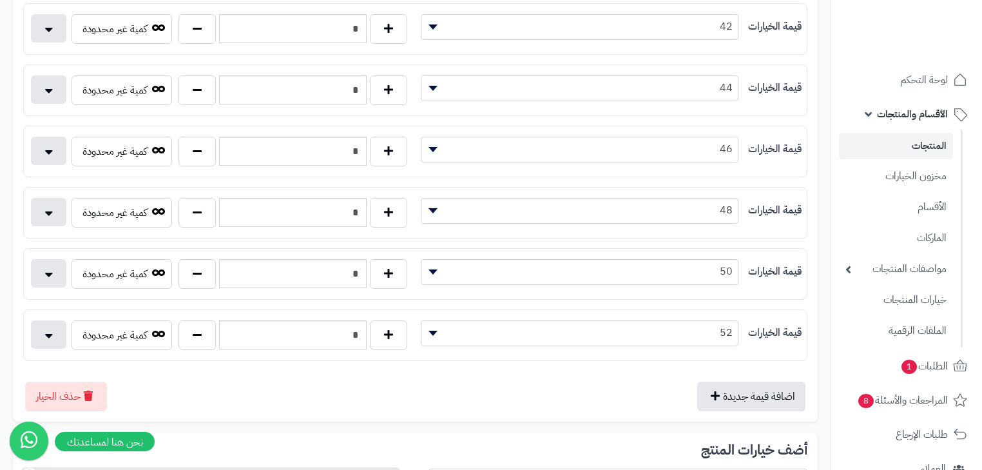
scroll to position [619, 0]
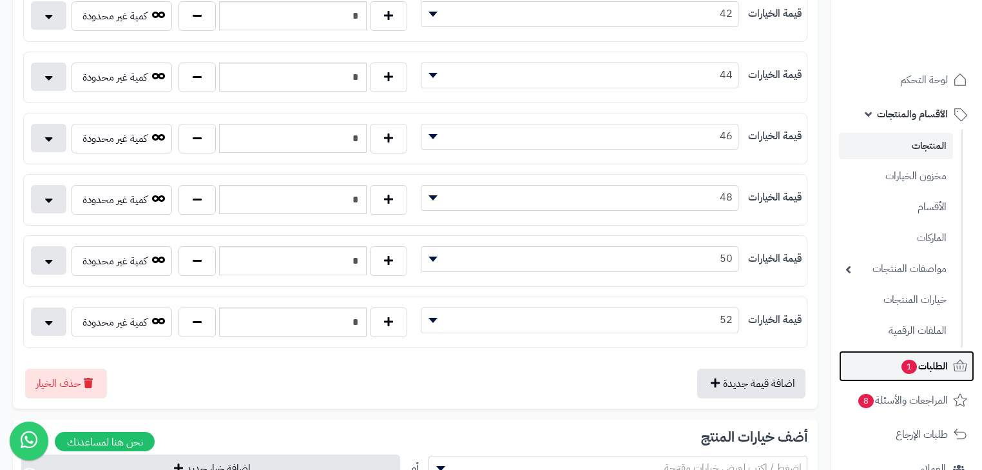
click at [920, 376] on link "الطلبات 1" at bounding box center [906, 366] width 135 height 31
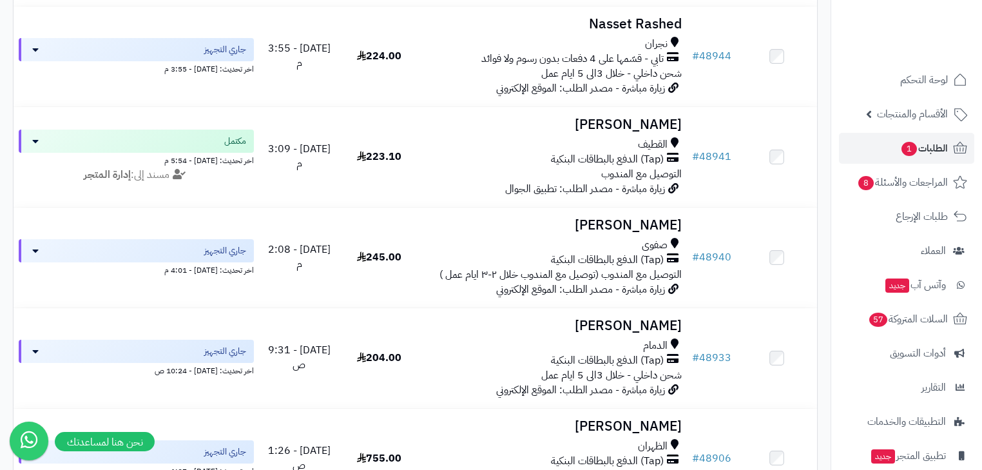
scroll to position [773, 0]
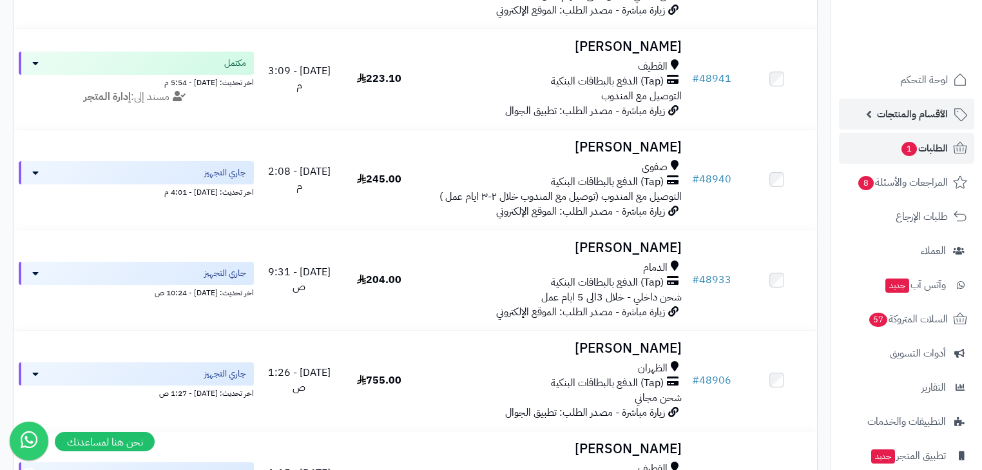
click at [875, 116] on link "الأقسام والمنتجات" at bounding box center [906, 114] width 135 height 31
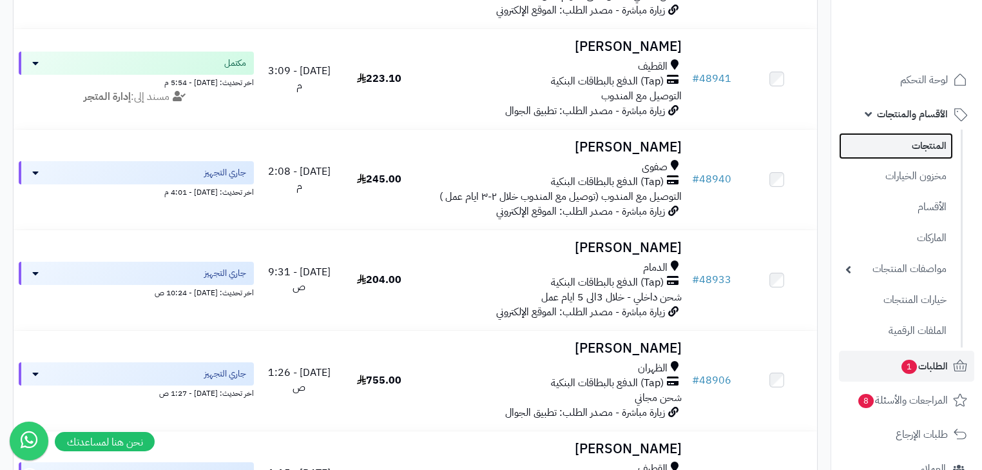
click at [893, 138] on link "المنتجات" at bounding box center [896, 146] width 114 height 26
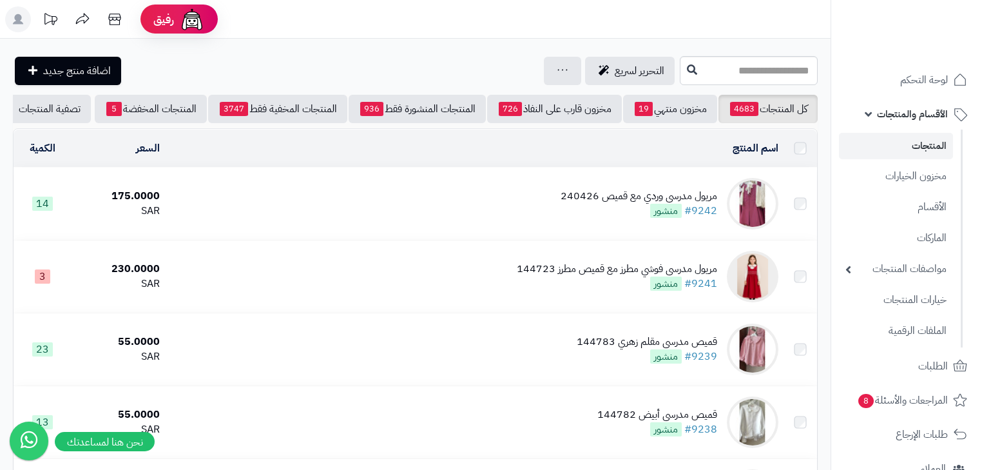
click at [623, 218] on div "مريول مدرسي وردي مع قميص 240426 #9242 منشور" at bounding box center [639, 204] width 157 height 30
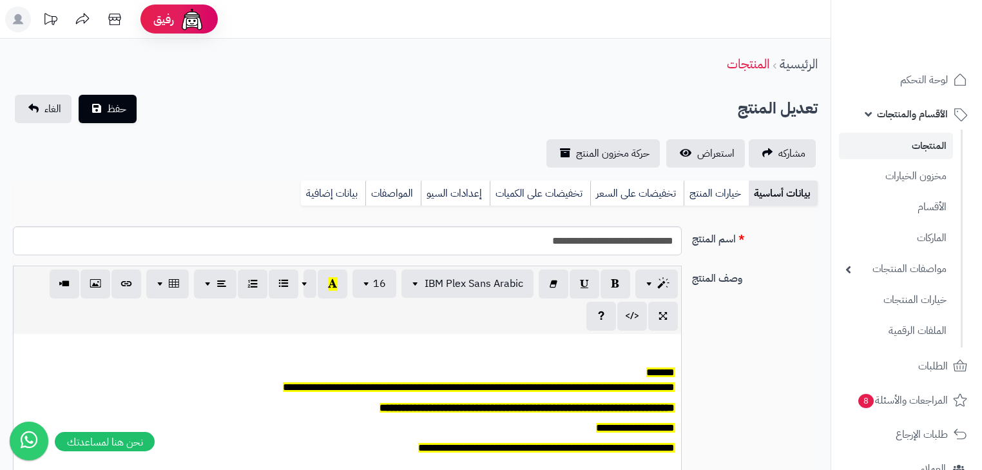
scroll to position [0, 8]
click at [715, 190] on link "خيارات المنتج" at bounding box center [716, 193] width 65 height 26
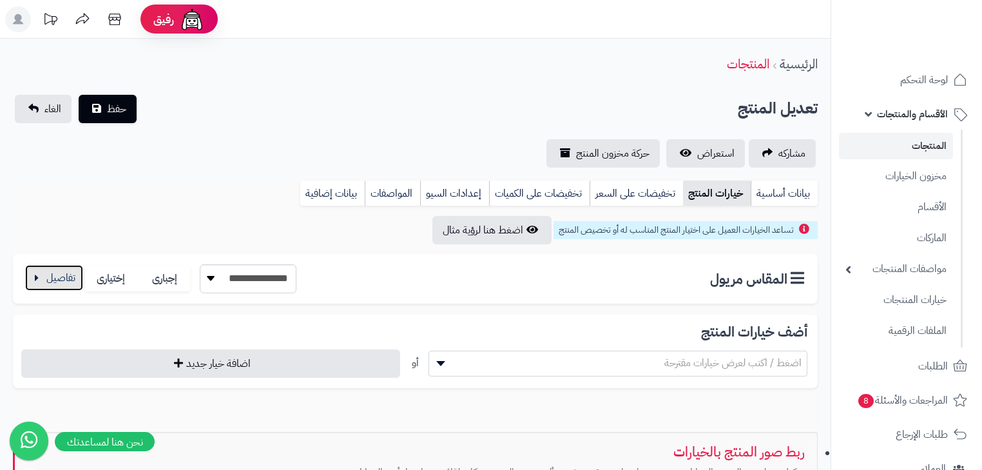
click at [53, 275] on button "button" at bounding box center [54, 278] width 58 height 26
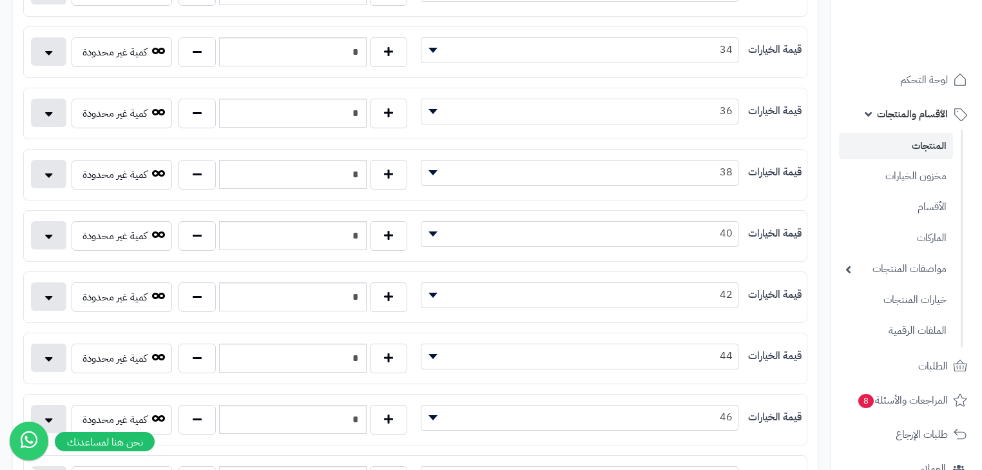
scroll to position [619, 0]
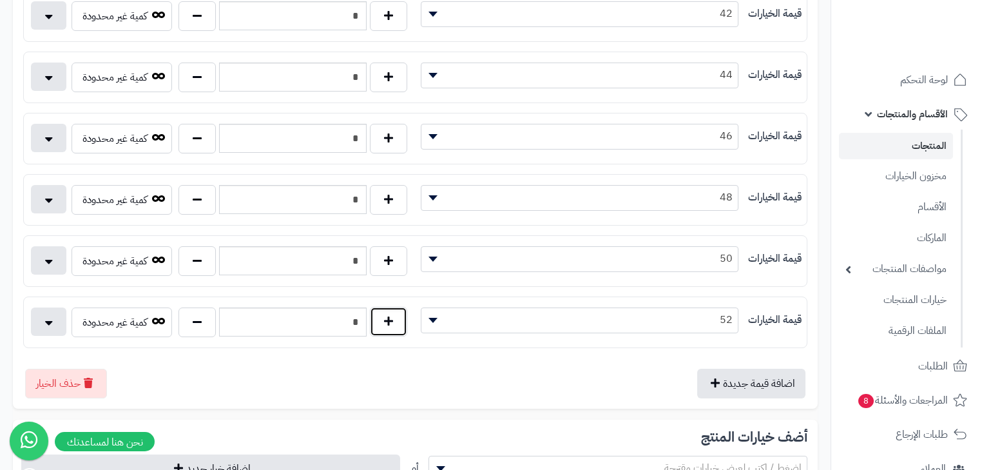
click at [391, 317] on button "button" at bounding box center [388, 322] width 37 height 30
type input "*"
click at [537, 320] on span "52" at bounding box center [580, 319] width 317 height 19
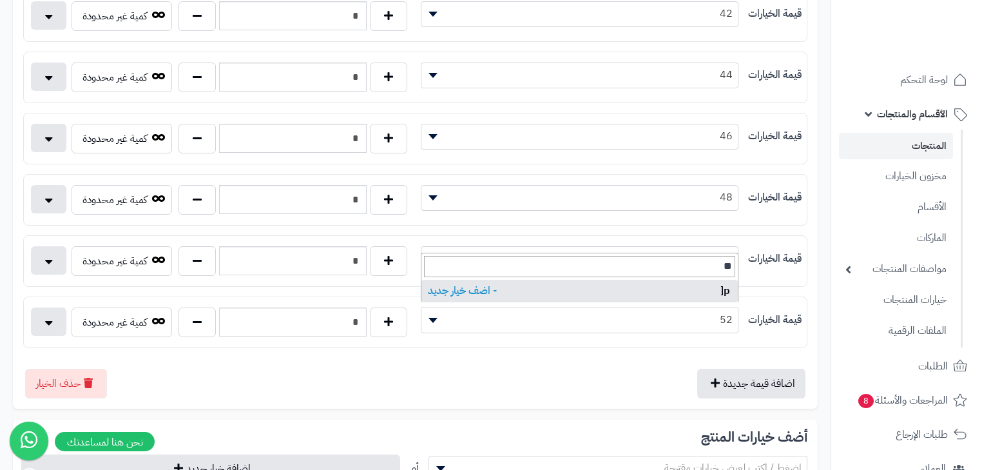
type input "*"
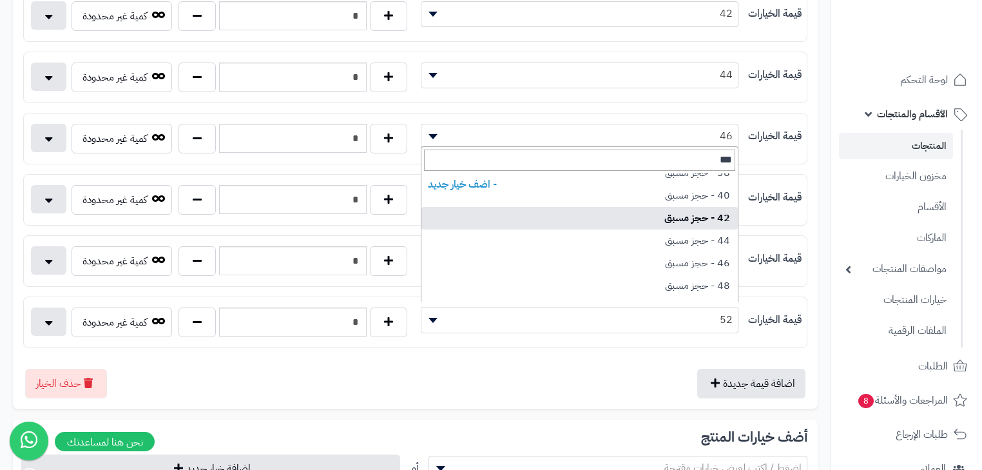
scroll to position [186, 0]
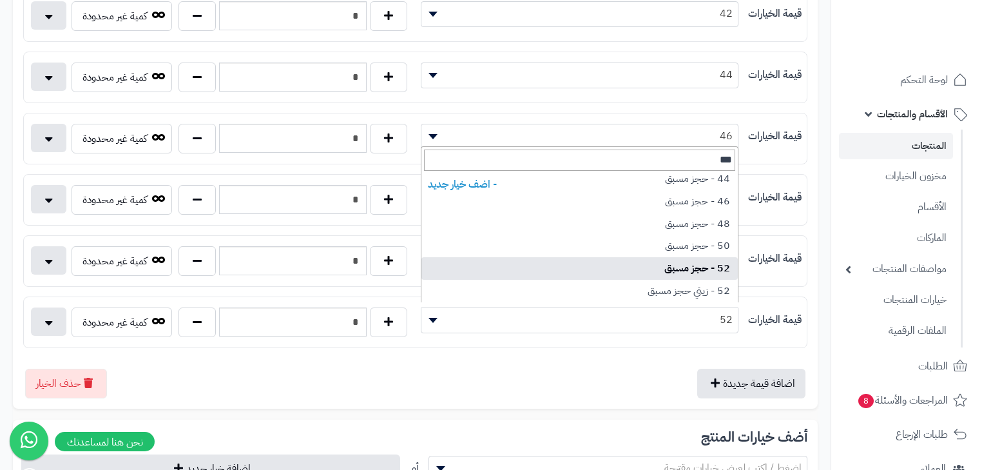
type input "***"
select select "***"
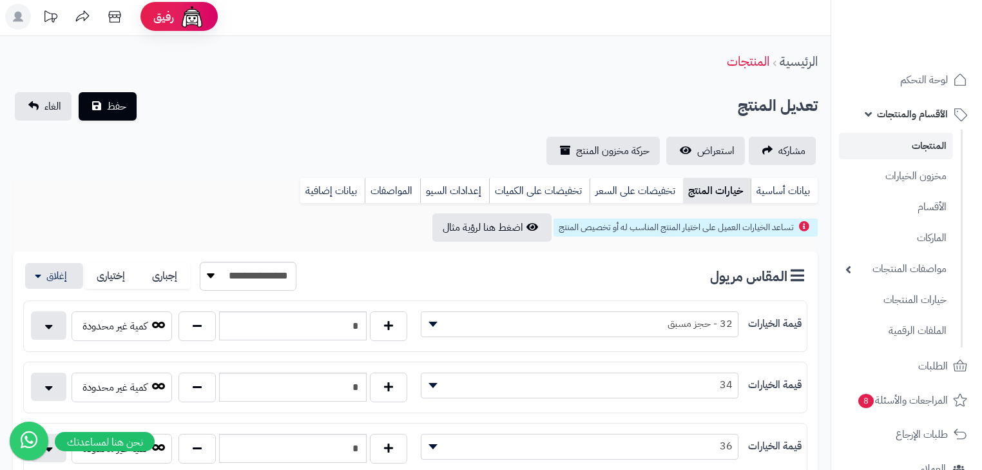
scroll to position [0, 0]
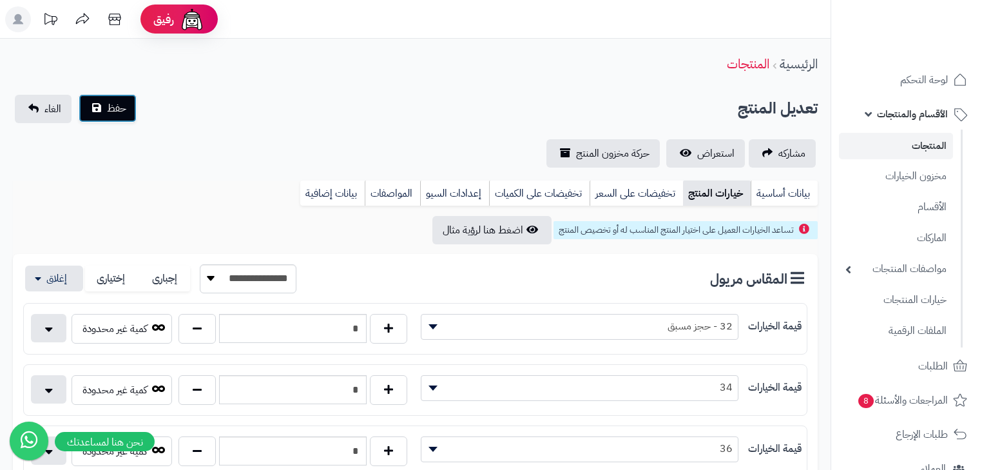
click at [113, 109] on span "حفظ" at bounding box center [116, 108] width 19 height 15
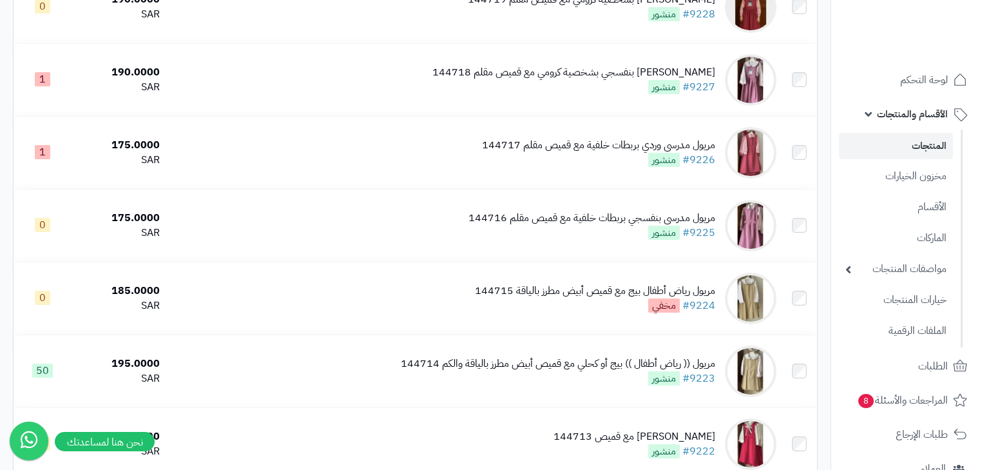
scroll to position [1134, 0]
